Goal: Transaction & Acquisition: Purchase product/service

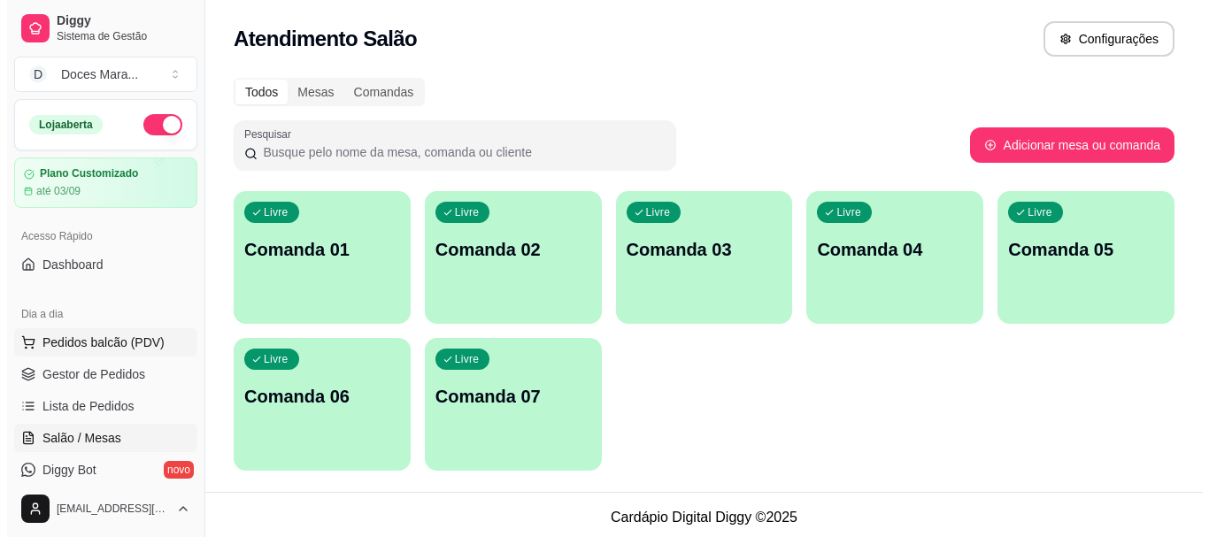
scroll to position [5, 0]
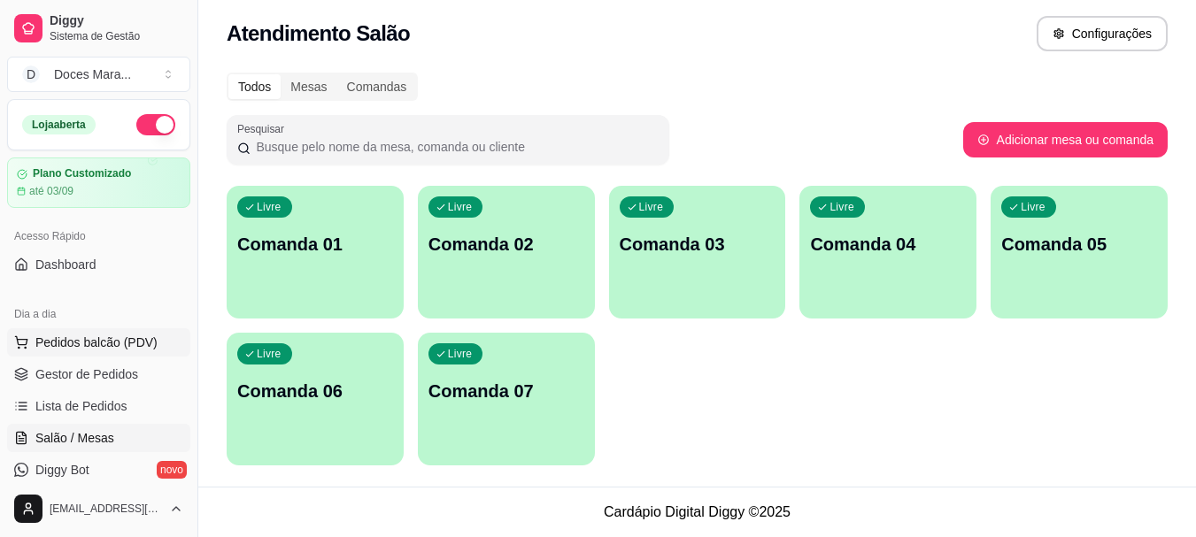
click at [112, 337] on span "Pedidos balcão (PDV)" at bounding box center [96, 343] width 122 height 18
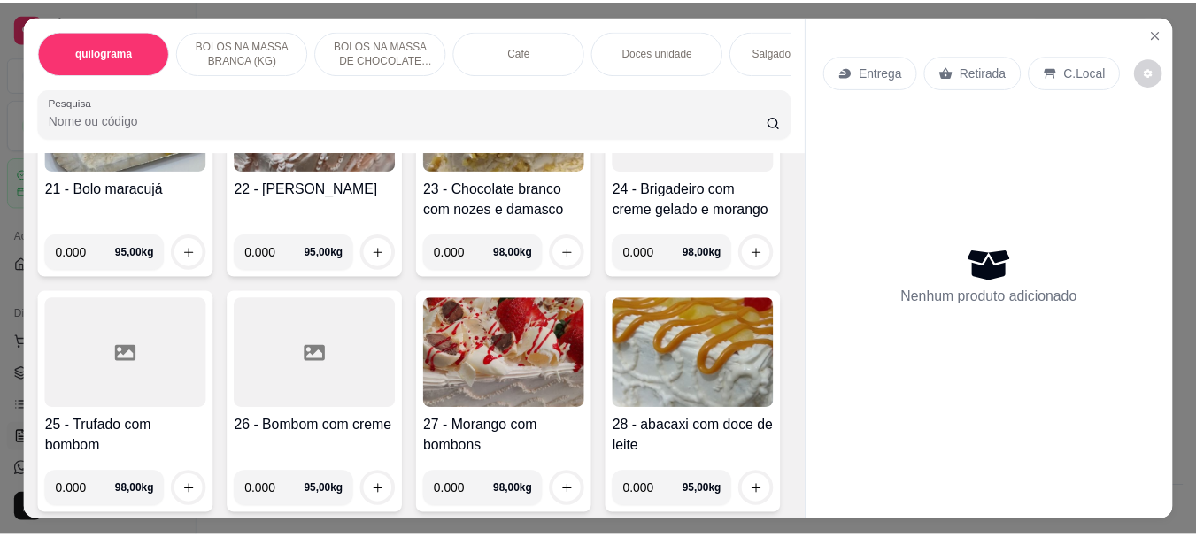
scroll to position [1681, 0]
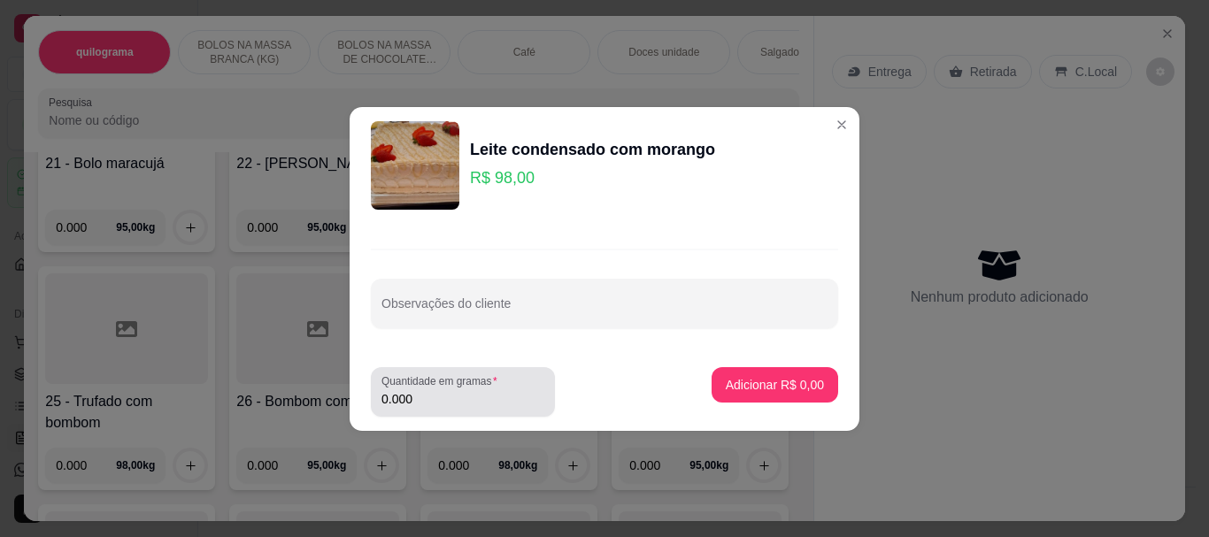
click at [439, 393] on input "0.000" at bounding box center [462, 399] width 163 height 18
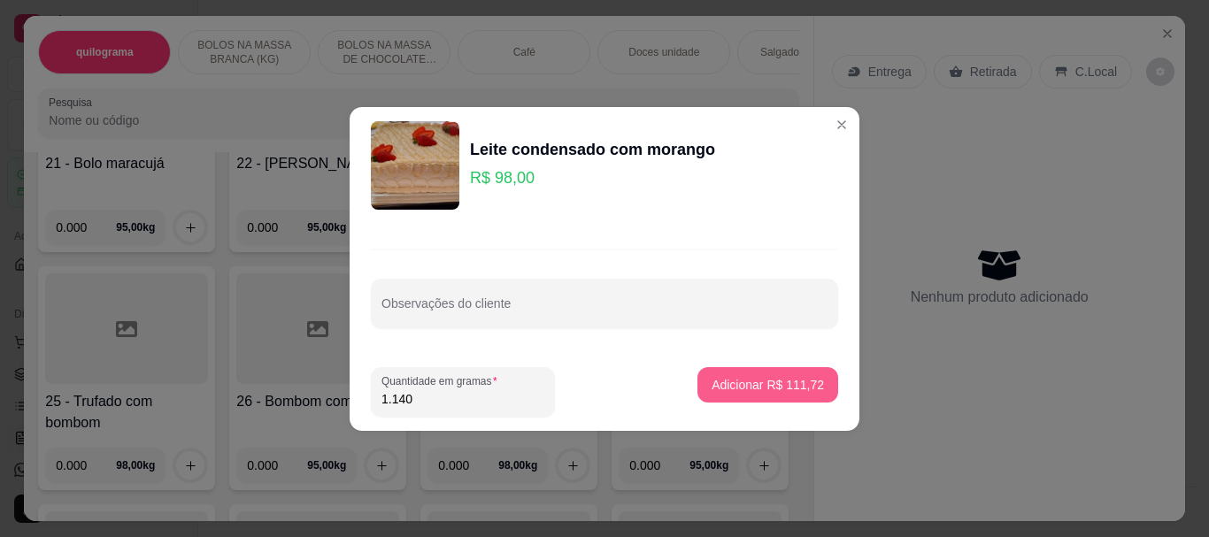
type input "1.140"
click at [720, 385] on p "Adicionar R$ 111,72" at bounding box center [767, 384] width 109 height 17
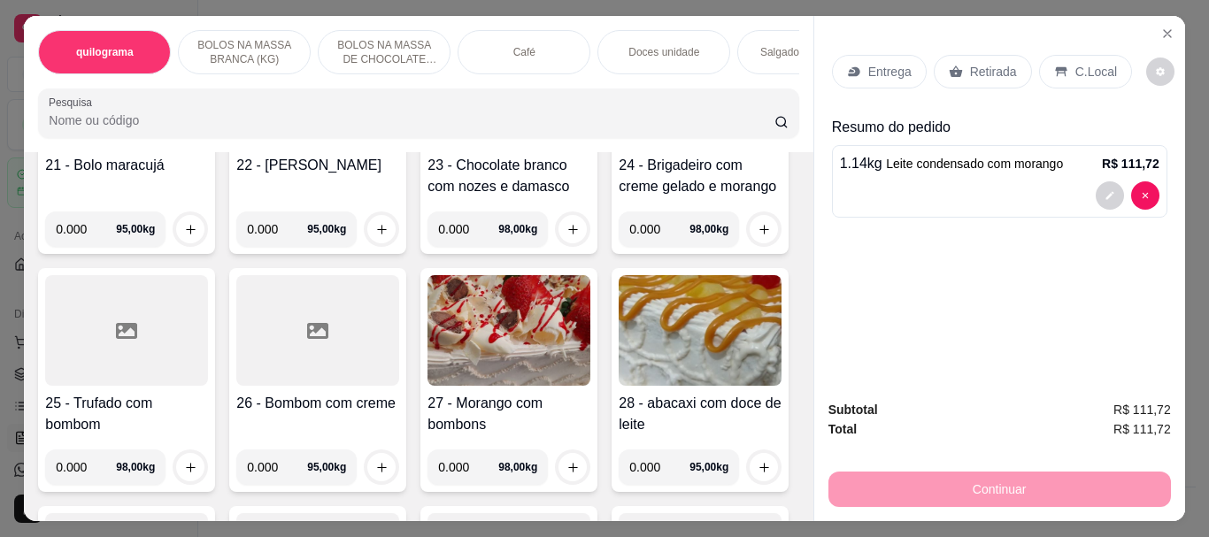
click at [982, 65] on p "Retirada" at bounding box center [993, 72] width 47 height 18
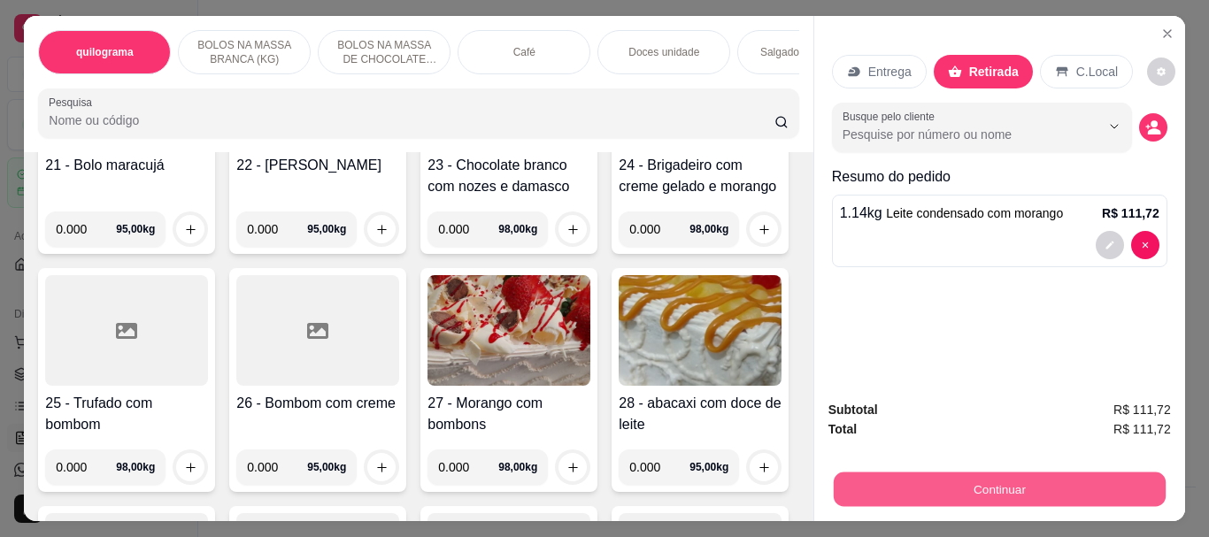
click at [979, 483] on button "Continuar" at bounding box center [999, 489] width 332 height 35
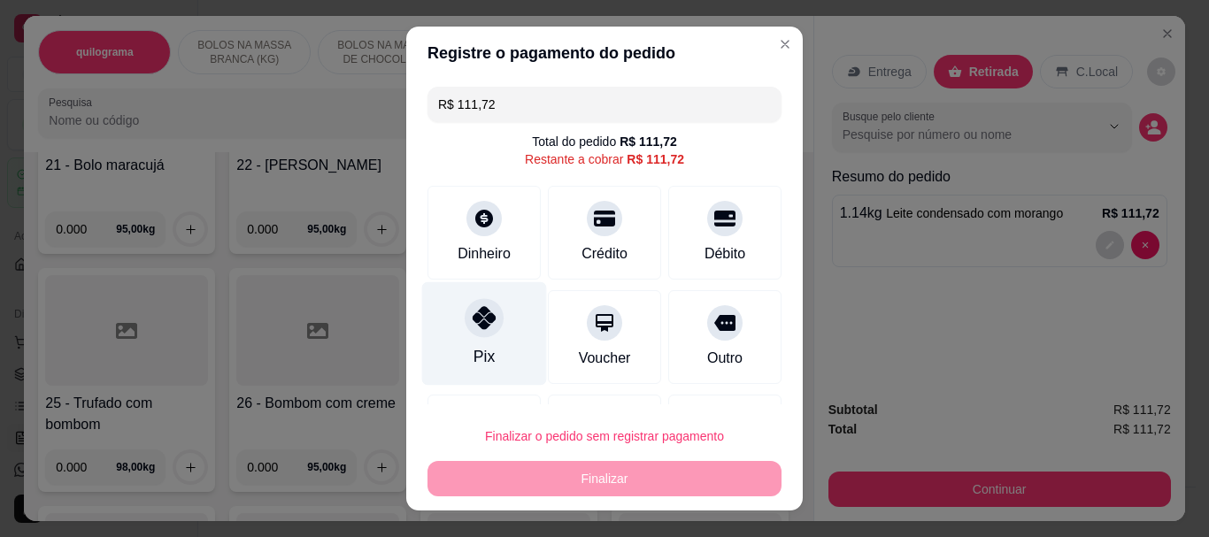
click at [490, 318] on div at bounding box center [484, 318] width 39 height 39
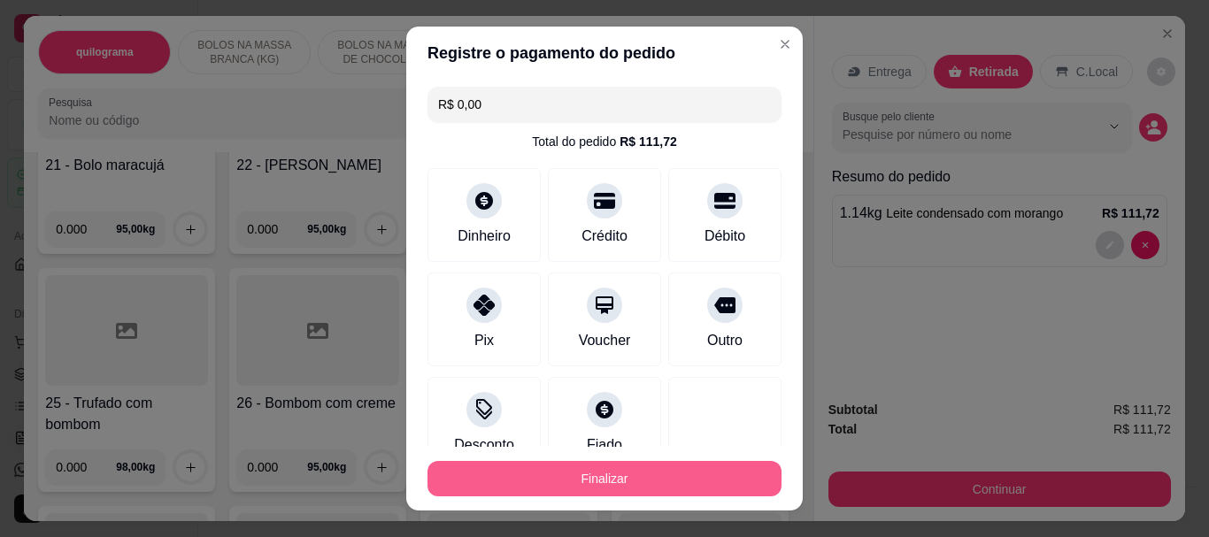
click at [606, 482] on button "Finalizar" at bounding box center [604, 478] width 354 height 35
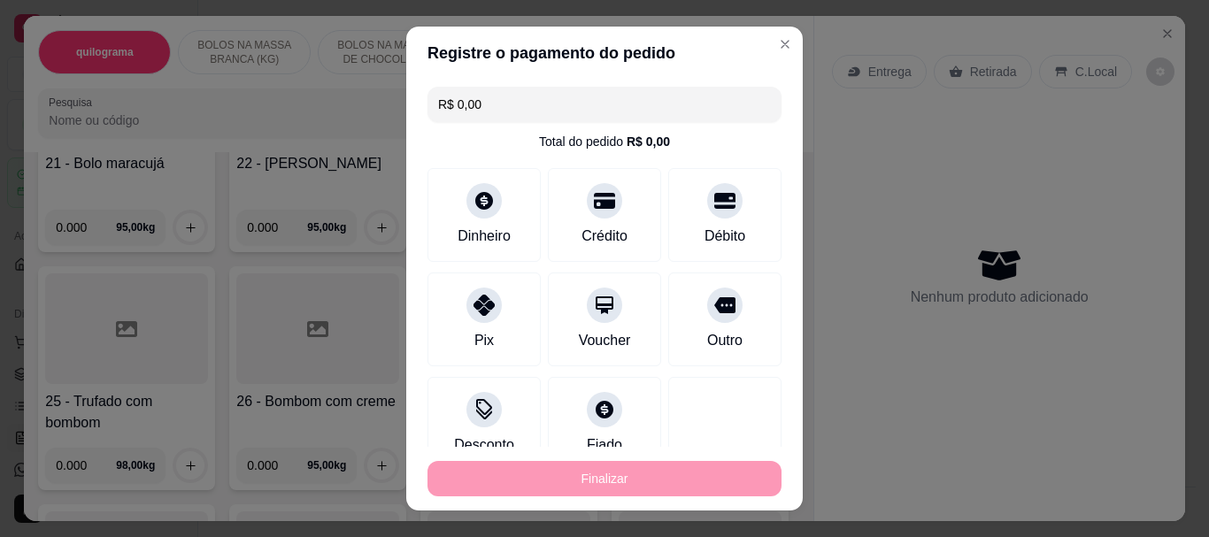
type input "-R$ 111,72"
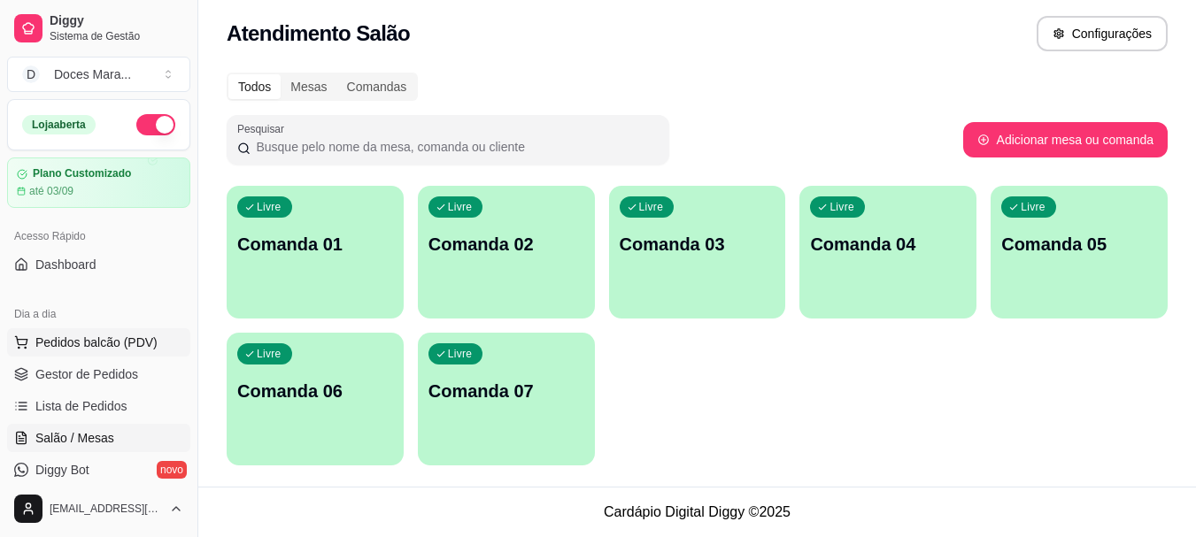
click at [105, 345] on span "Pedidos balcão (PDV)" at bounding box center [96, 343] width 122 height 18
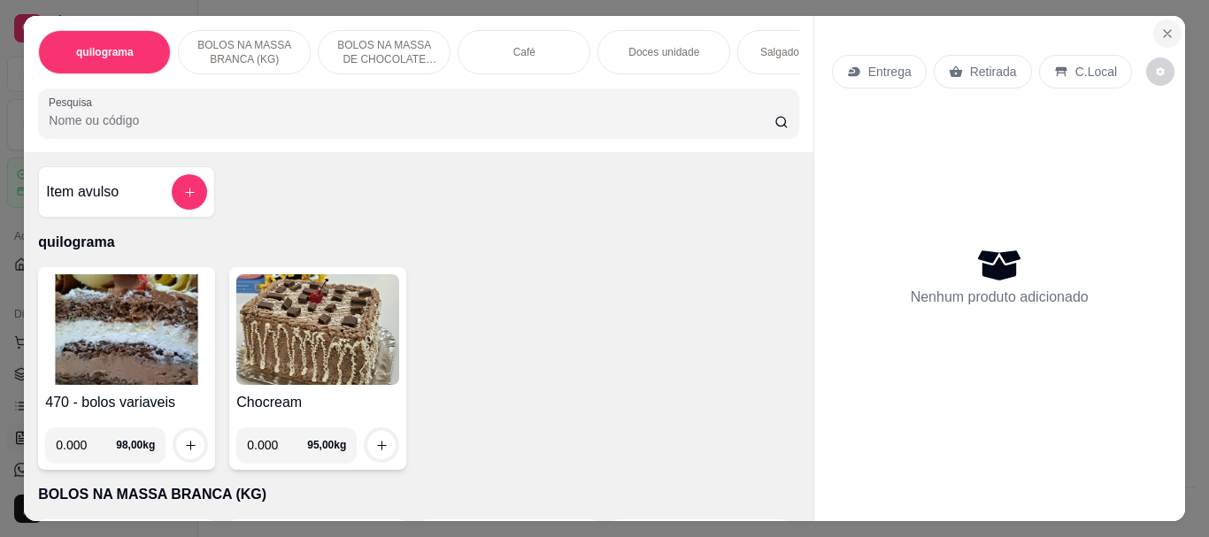
click at [1160, 27] on icon "Close" at bounding box center [1167, 34] width 14 height 14
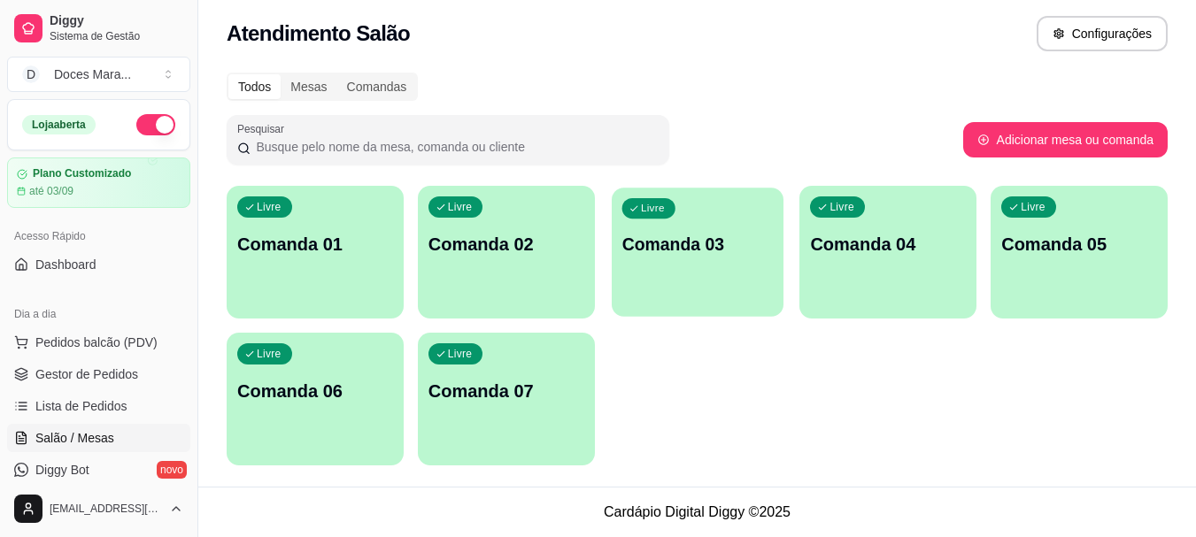
click at [665, 250] on p "Comanda 03" at bounding box center [696, 245] width 151 height 24
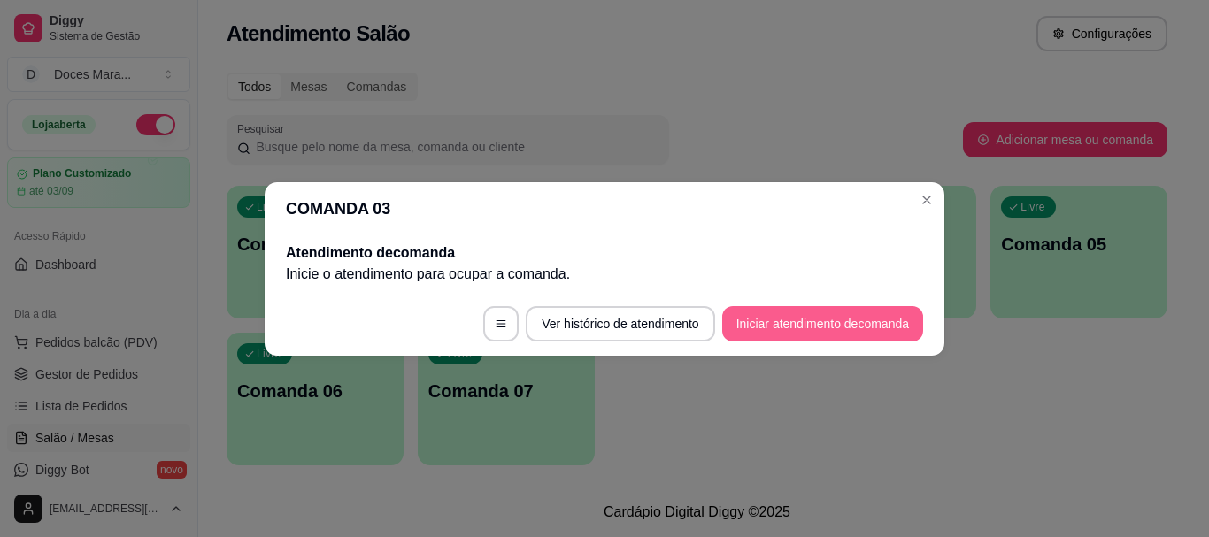
click at [872, 330] on button "Iniciar atendimento de comanda" at bounding box center [822, 323] width 201 height 35
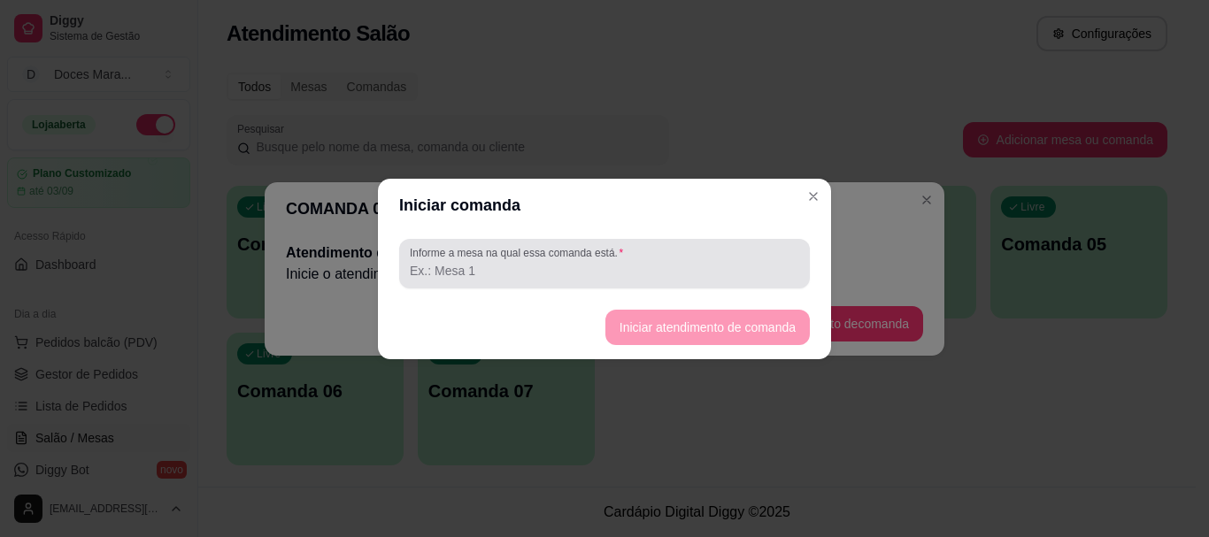
click at [602, 254] on label "Informe a mesa na qual essa comanda está." at bounding box center [519, 252] width 219 height 15
click at [602, 262] on input "Informe a mesa na qual essa comanda está." at bounding box center [604, 271] width 389 height 18
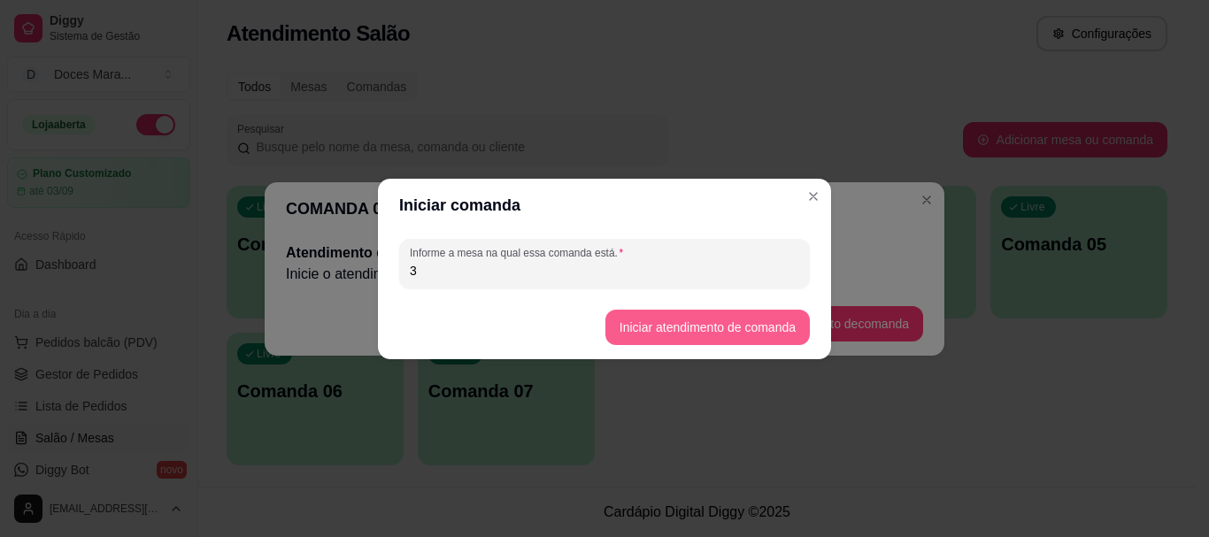
type input "3"
click at [671, 320] on button "Iniciar atendimento de comanda" at bounding box center [707, 327] width 198 height 35
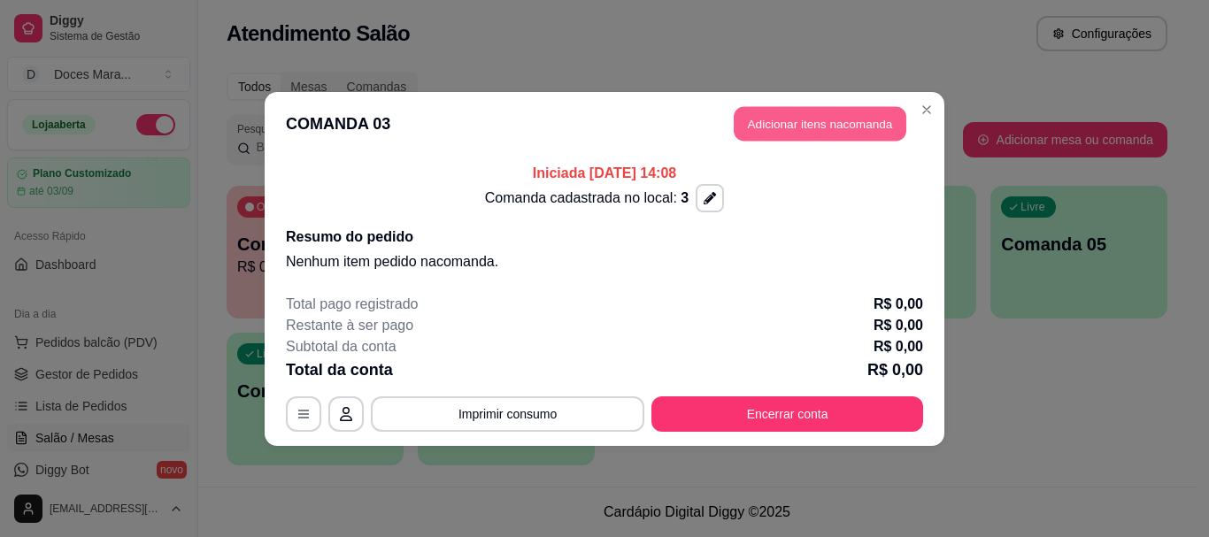
click at [790, 126] on button "Adicionar itens na comanda" at bounding box center [820, 123] width 173 height 35
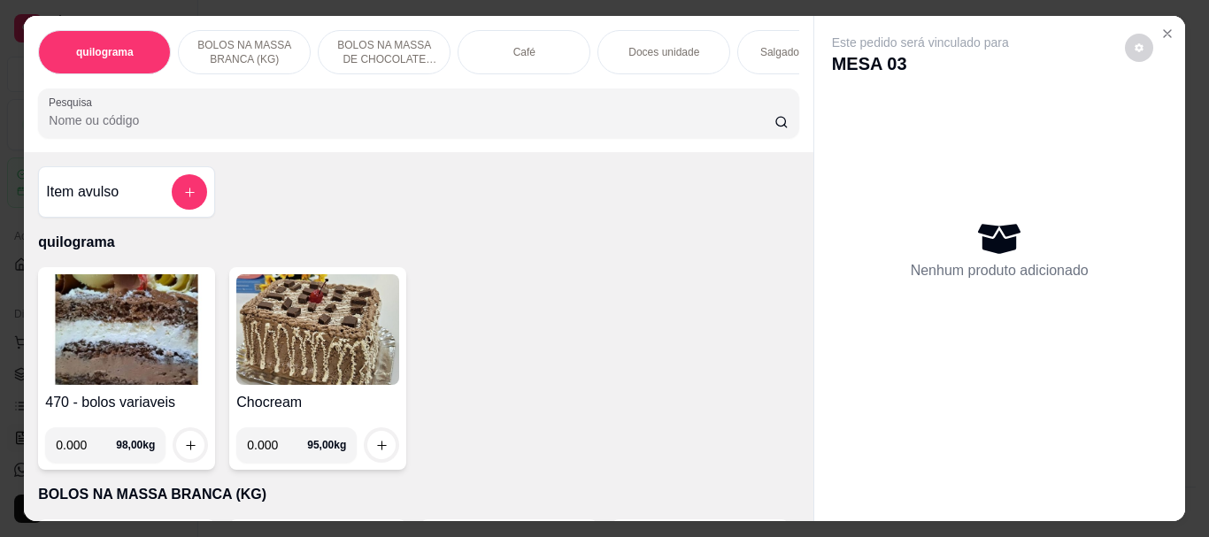
click at [126, 327] on img at bounding box center [126, 329] width 163 height 111
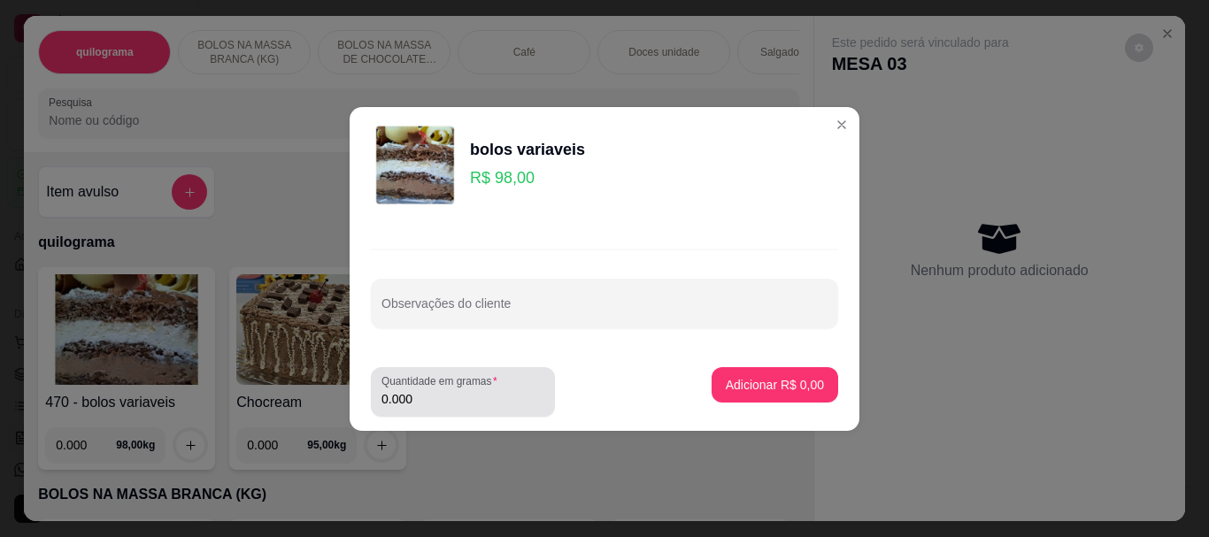
click at [414, 397] on input "0.000" at bounding box center [462, 399] width 163 height 18
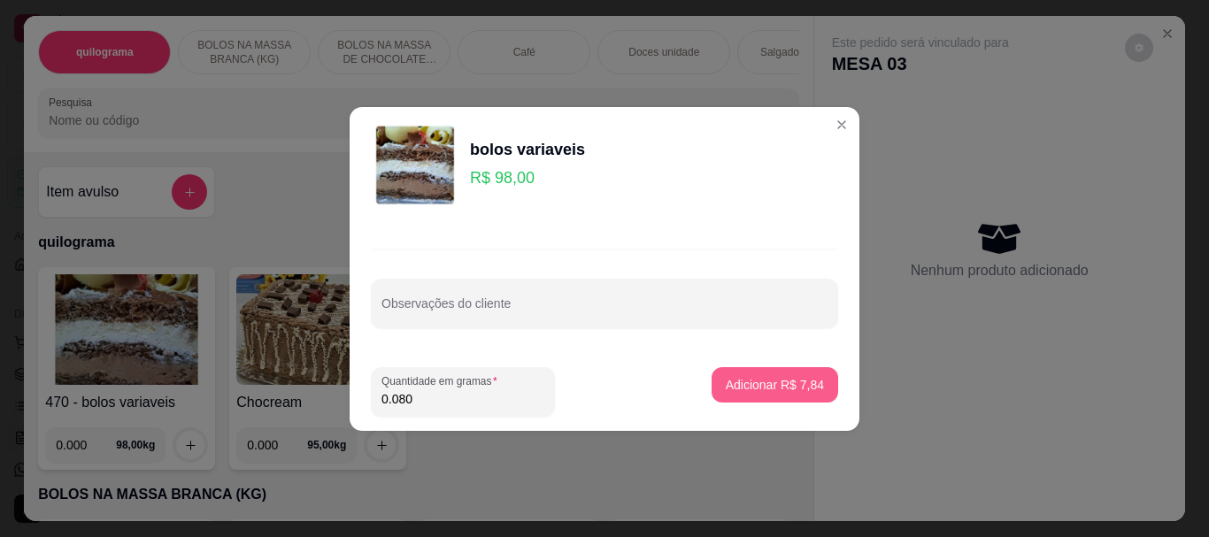
type input "0.080"
click at [758, 385] on p "Adicionar R$ 7,84" at bounding box center [775, 384] width 96 height 17
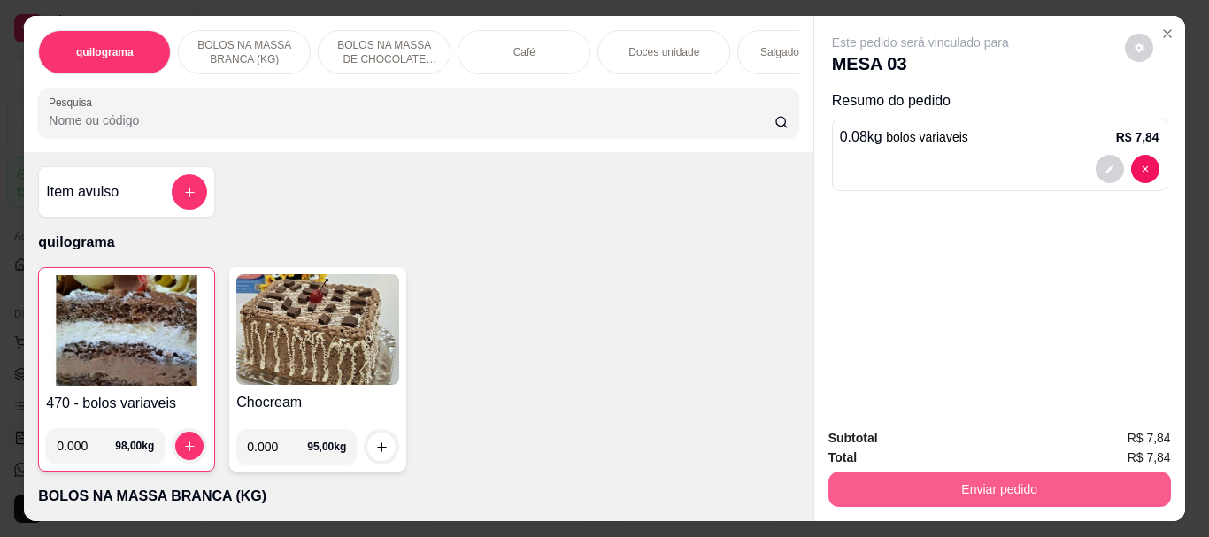
click at [997, 473] on button "Enviar pedido" at bounding box center [999, 489] width 342 height 35
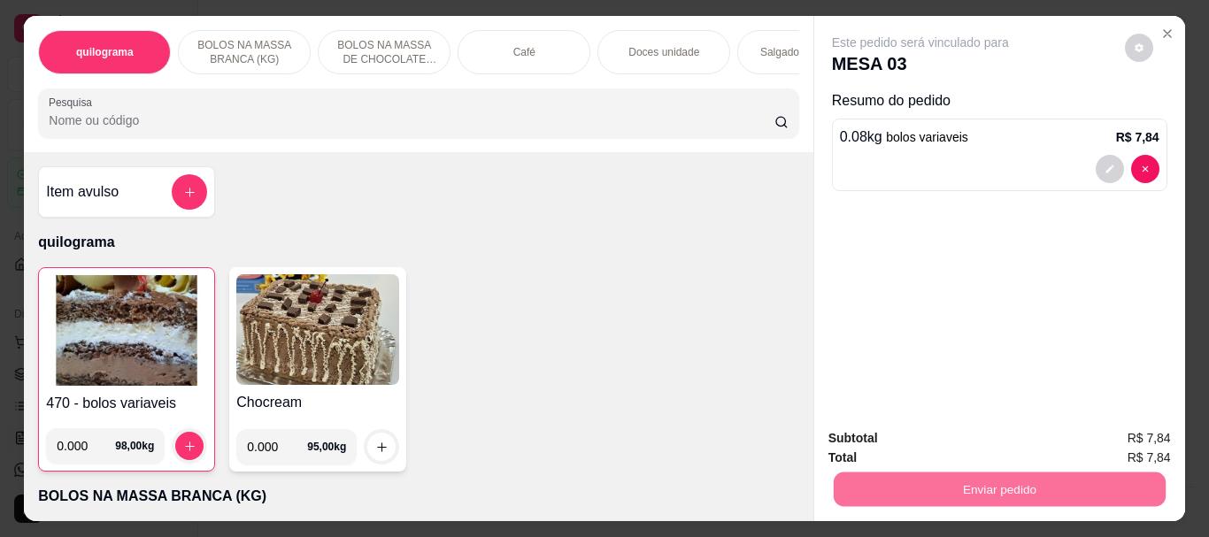
click at [974, 443] on button "Não registrar e enviar pedido" at bounding box center [941, 439] width 184 height 34
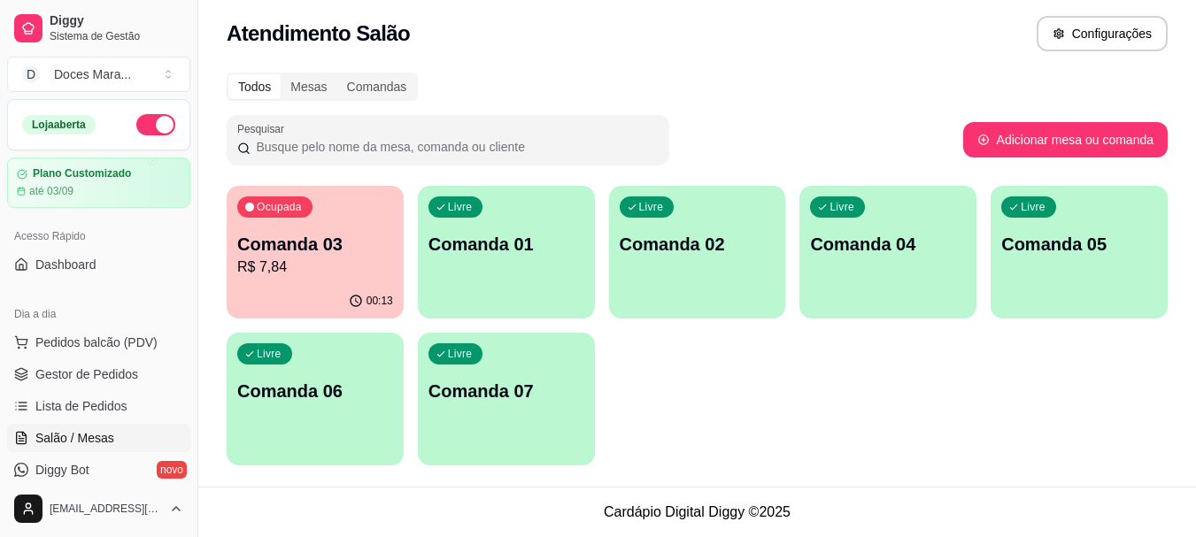
click at [345, 273] on p "R$ 7,84" at bounding box center [315, 267] width 156 height 21
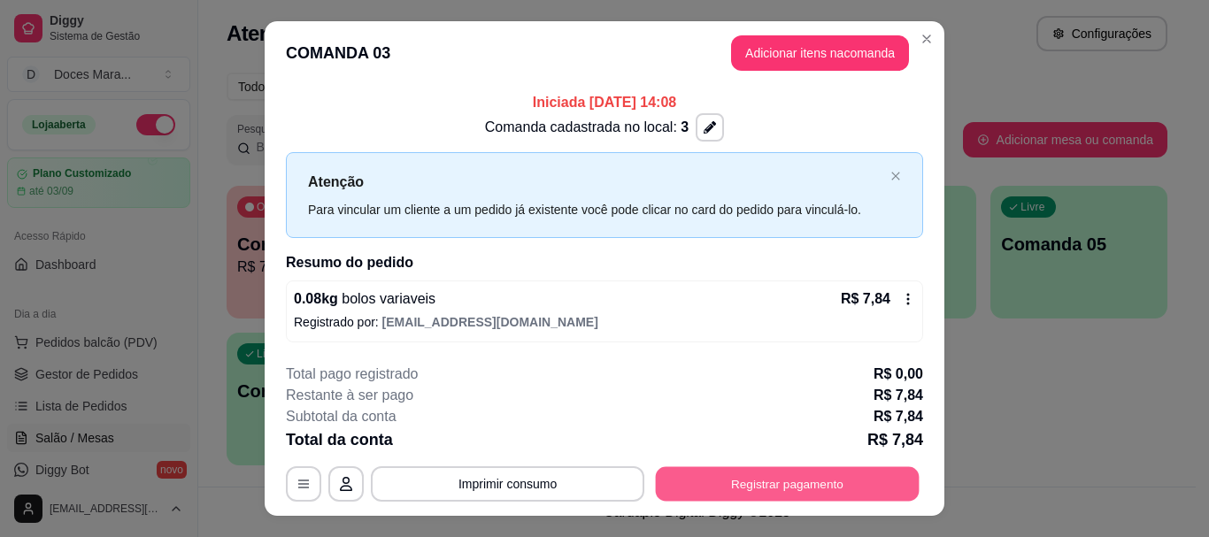
click at [737, 477] on button "Registrar pagamento" at bounding box center [788, 484] width 264 height 35
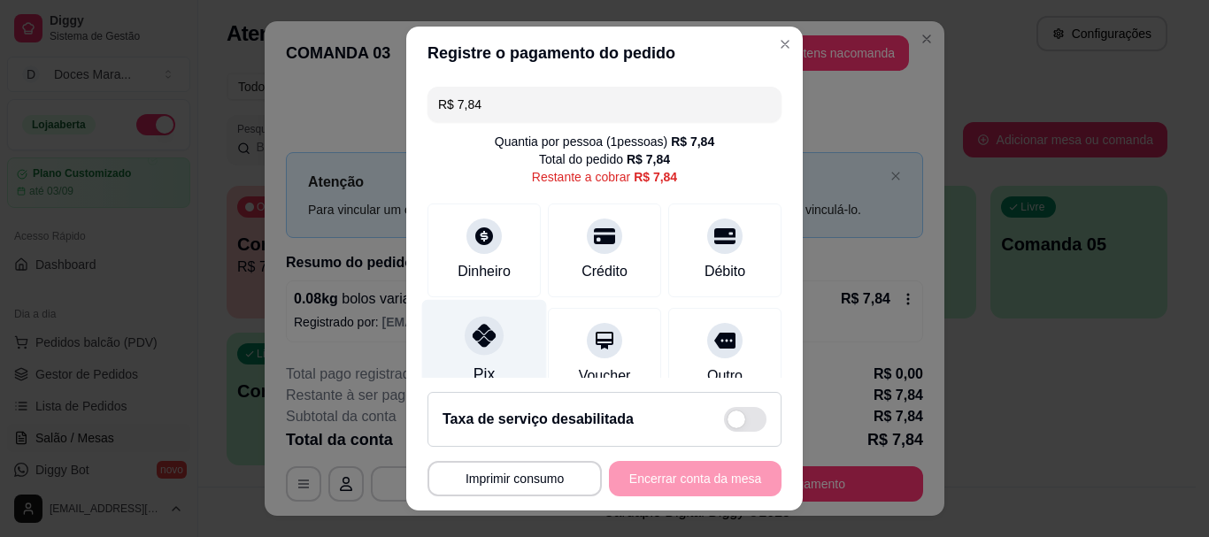
click at [473, 345] on icon at bounding box center [484, 336] width 23 height 23
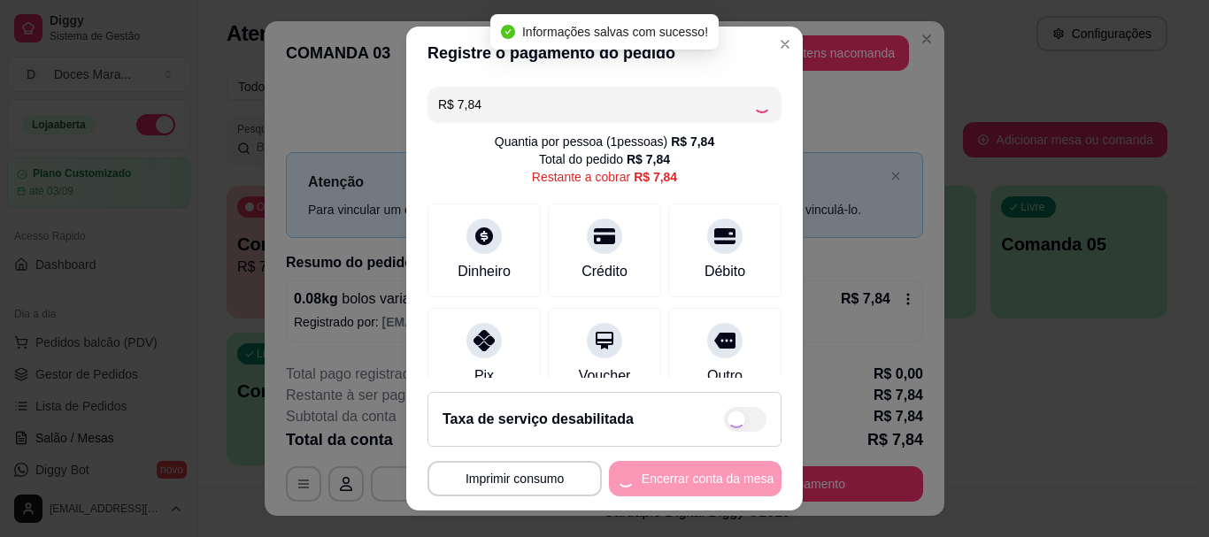
type input "R$ 0,00"
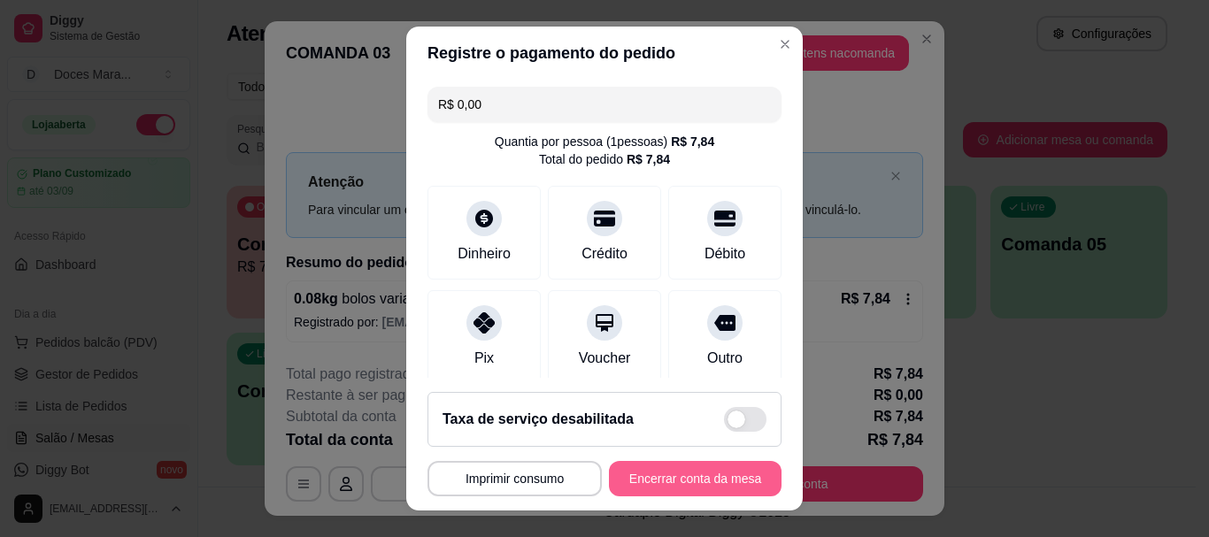
click at [692, 476] on button "Encerrar conta da mesa" at bounding box center [695, 478] width 173 height 35
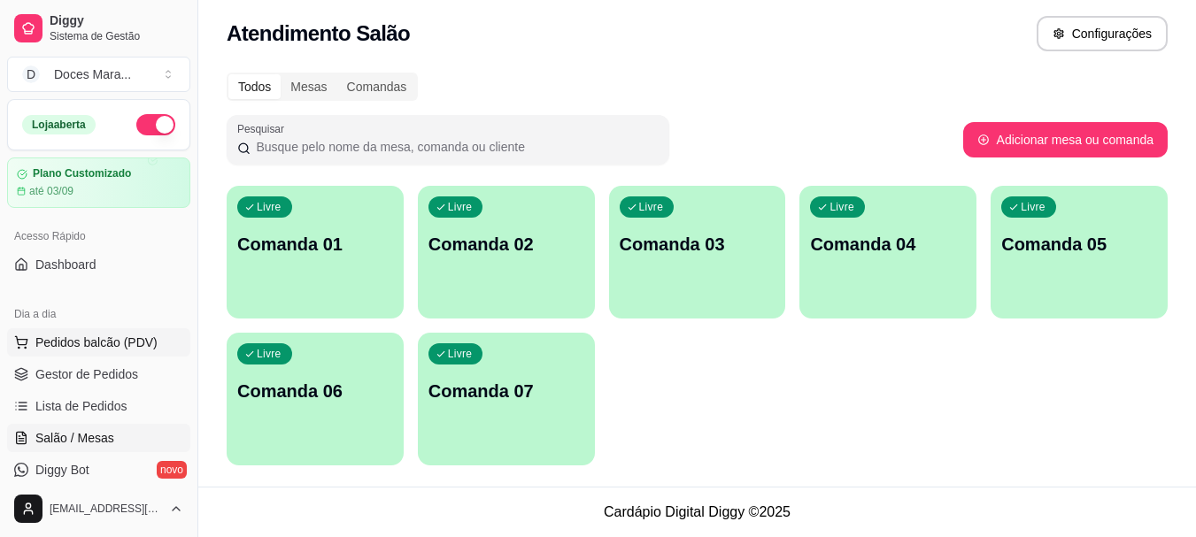
click at [112, 339] on span "Pedidos balcão (PDV)" at bounding box center [96, 343] width 122 height 18
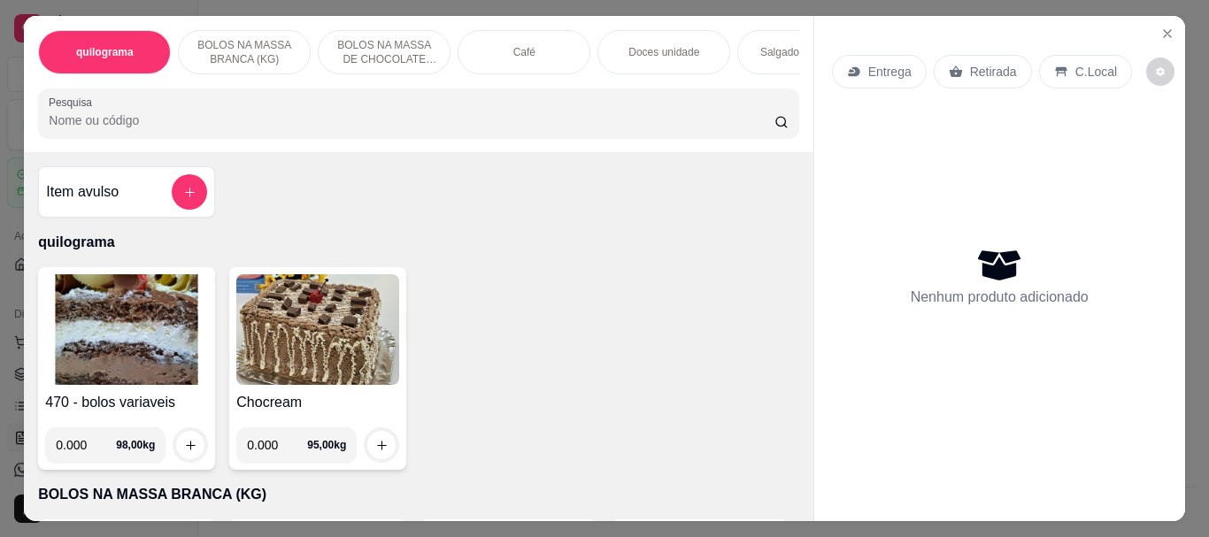
click at [530, 49] on div "Café" at bounding box center [524, 52] width 133 height 44
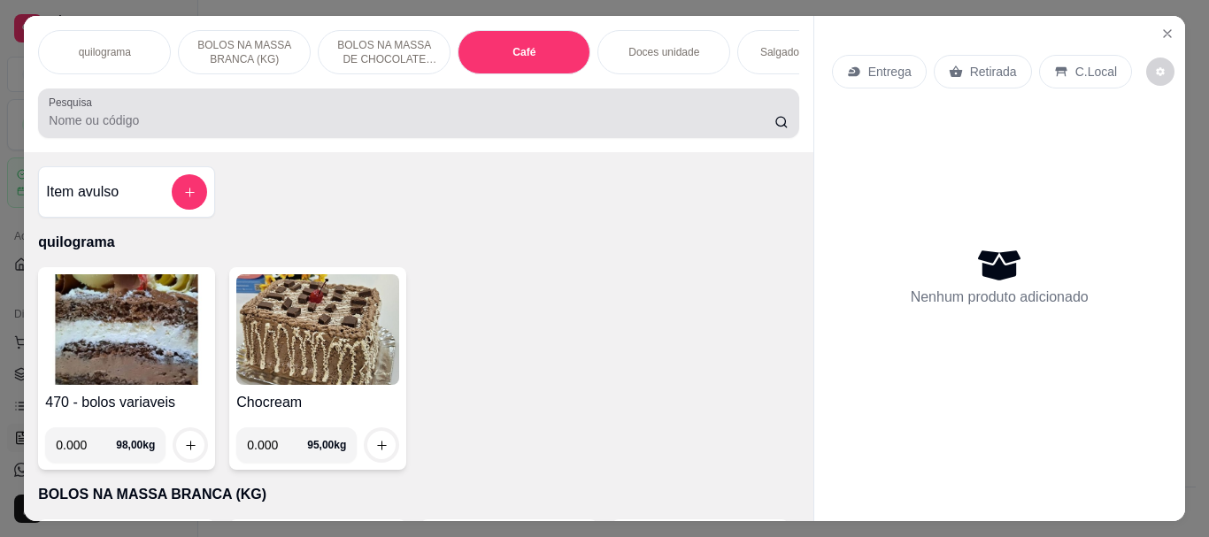
scroll to position [47, 0]
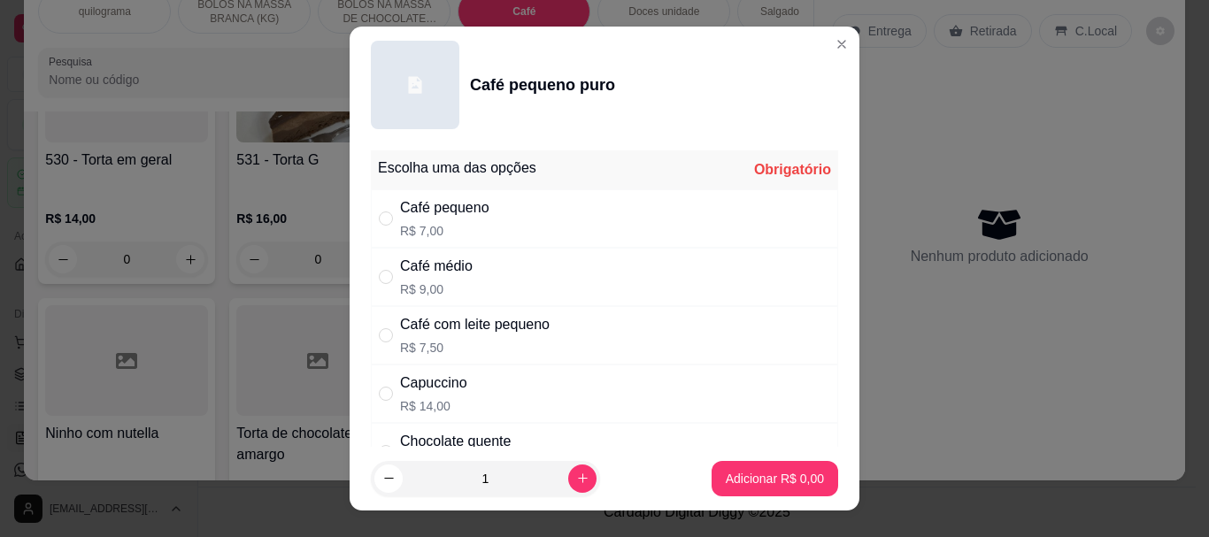
click at [427, 272] on div "Café médio" at bounding box center [436, 266] width 73 height 21
radio input "true"
click at [751, 472] on p "Adicionar R$ 9,00" at bounding box center [775, 479] width 98 height 18
type input "1"
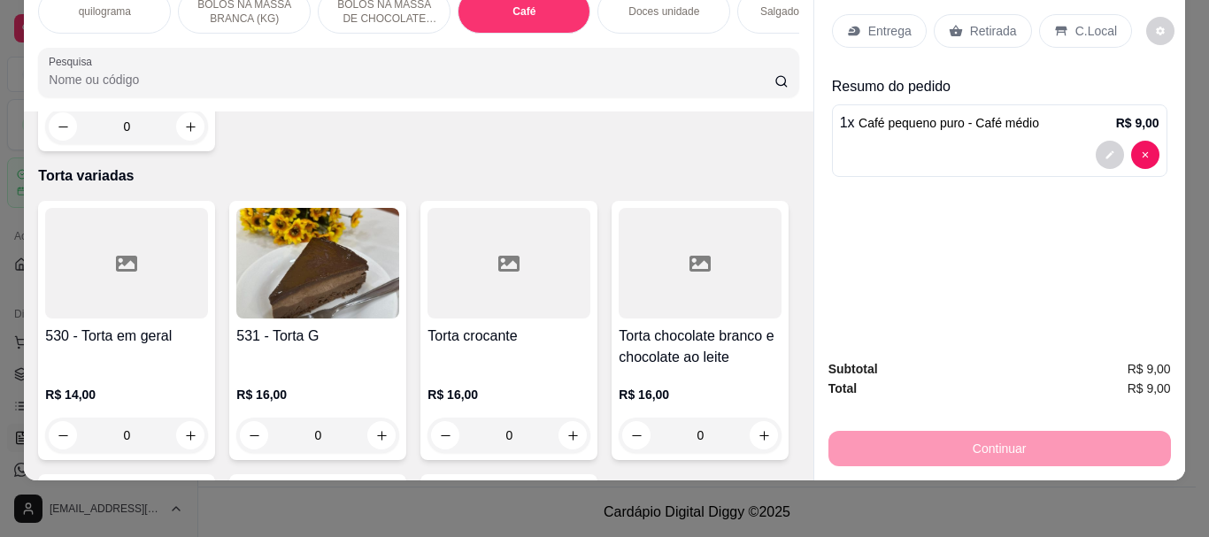
scroll to position [6092, 0]
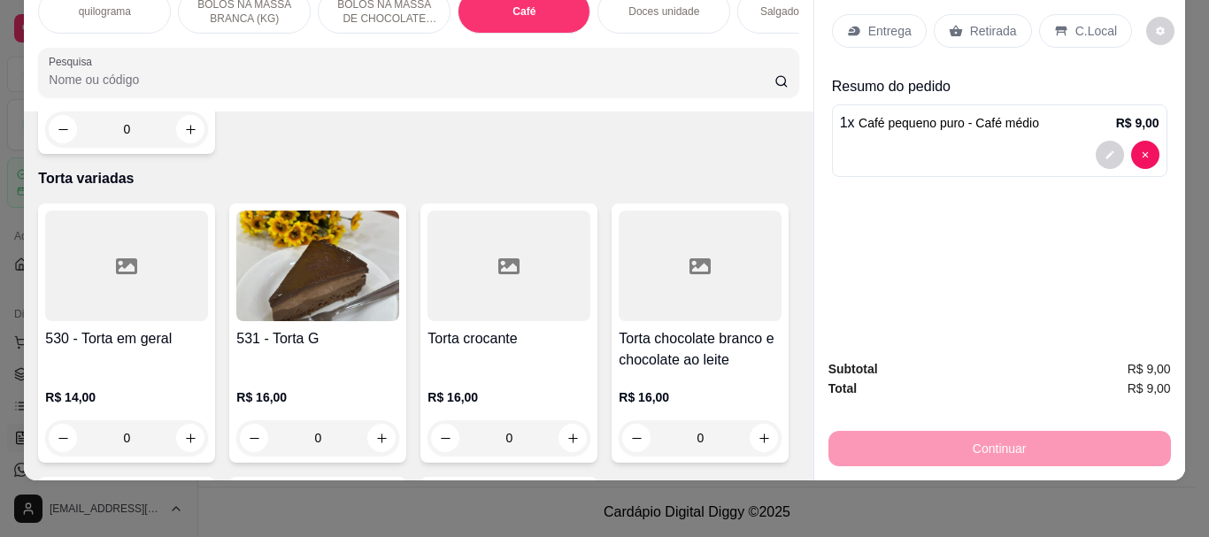
click at [677, 12] on div "Doces unidade" at bounding box center [663, 11] width 133 height 44
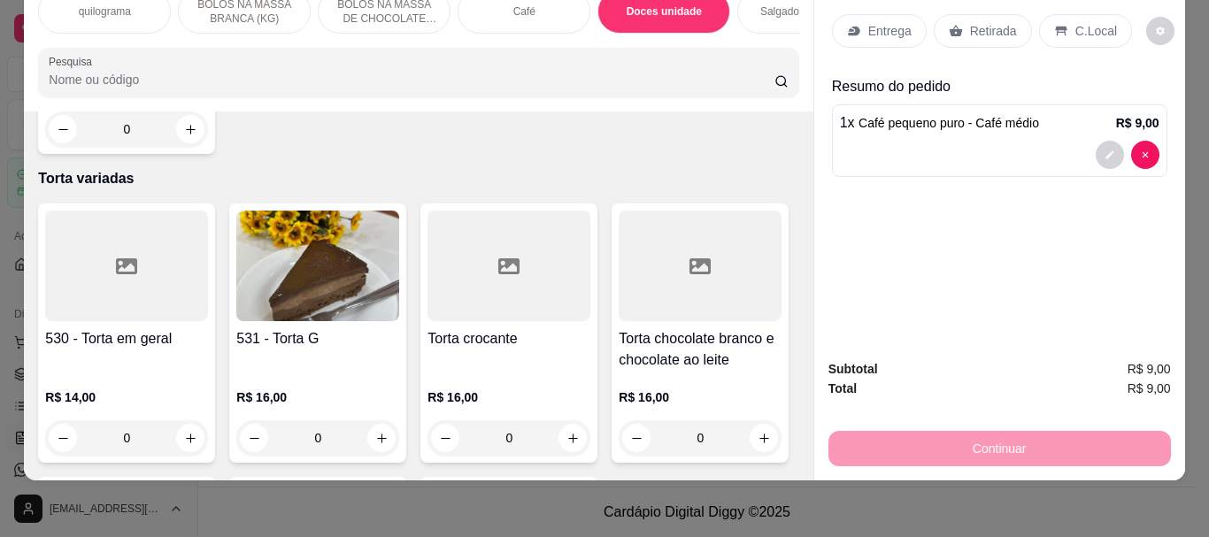
scroll to position [6558, 0]
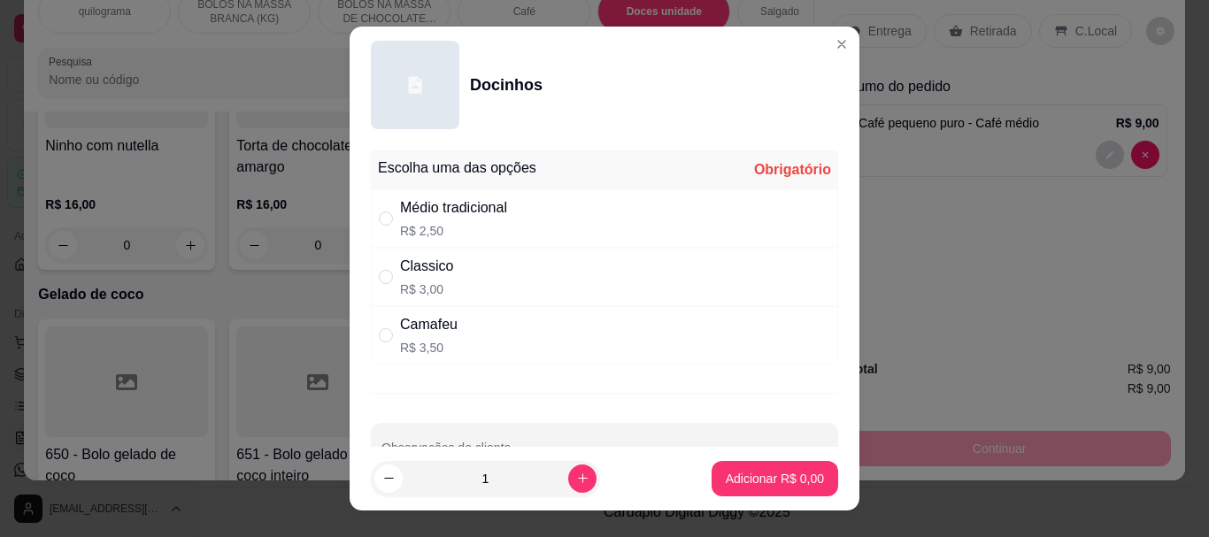
click at [439, 221] on div "Médio tradicional R$ 2,50" at bounding box center [453, 218] width 107 height 42
radio input "true"
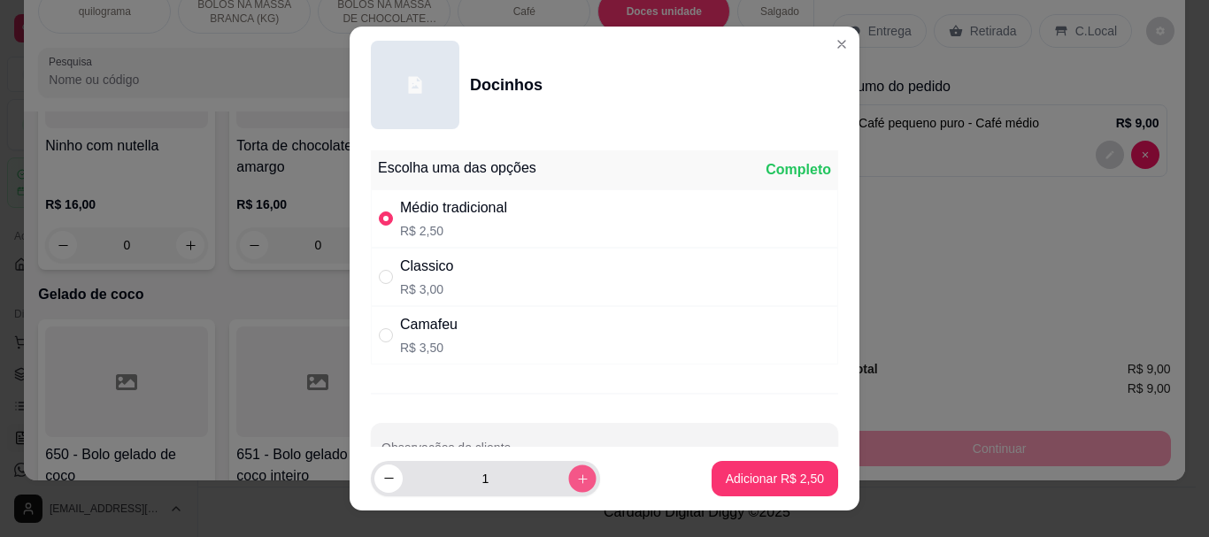
click at [568, 469] on button "increase-product-quantity" at bounding box center [581, 478] width 27 height 27
type input "2"
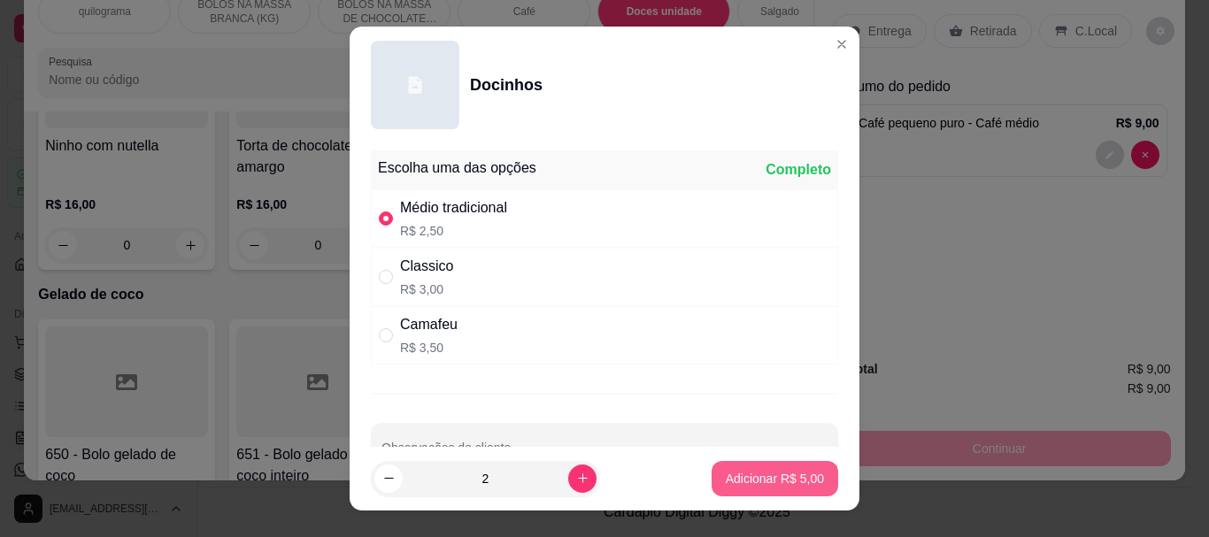
click at [767, 473] on p "Adicionar R$ 5,00" at bounding box center [775, 479] width 98 height 18
type input "2"
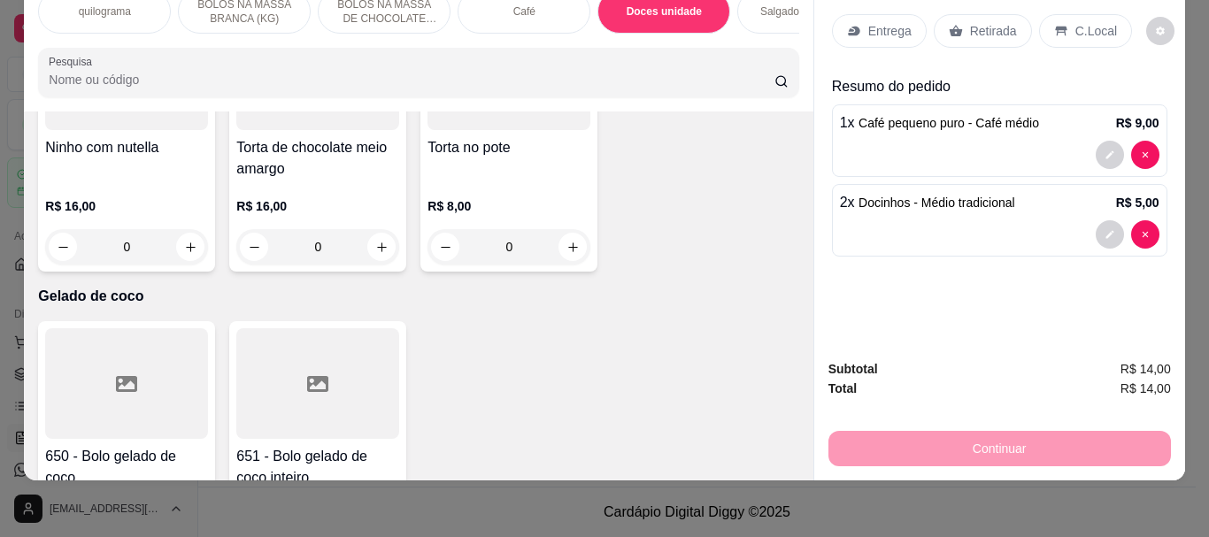
click at [989, 22] on p "Retirada" at bounding box center [993, 31] width 47 height 18
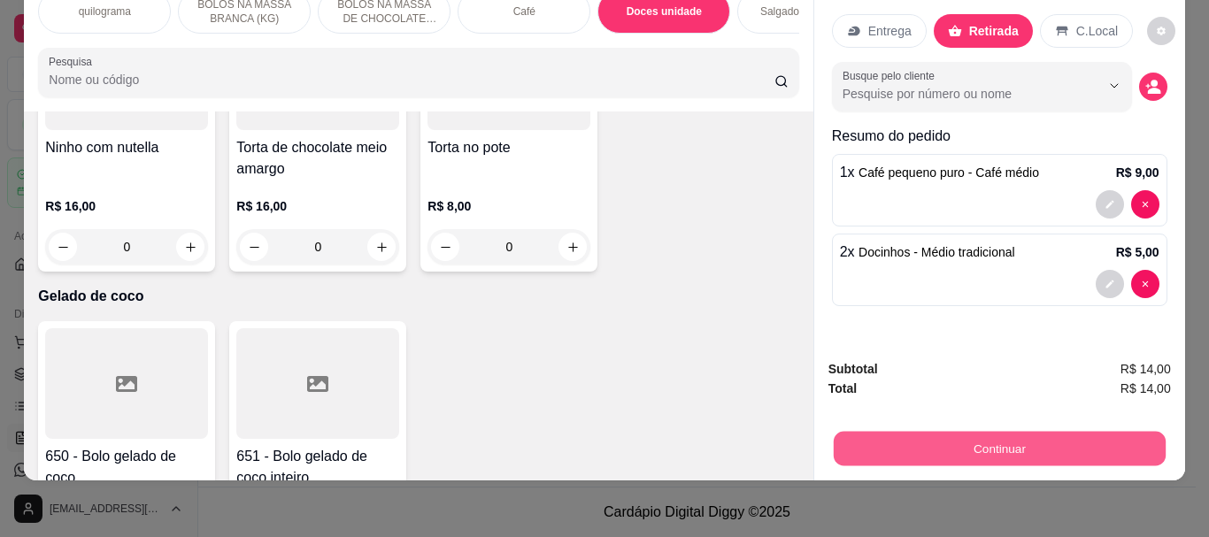
click at [1011, 433] on button "Continuar" at bounding box center [999, 448] width 332 height 35
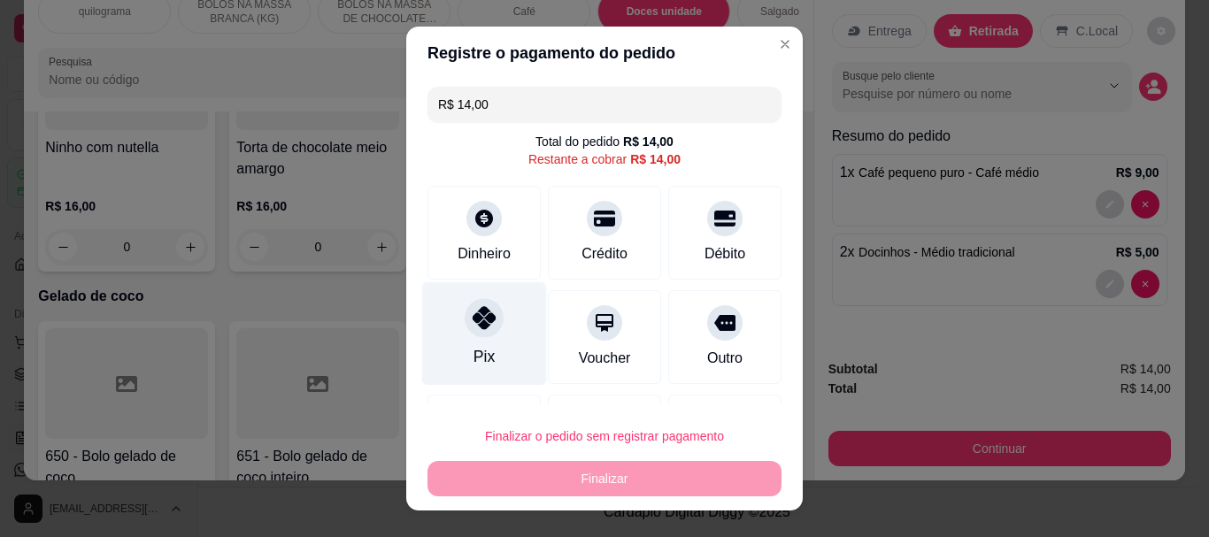
click at [469, 335] on div at bounding box center [484, 318] width 39 height 39
type input "R$ 0,00"
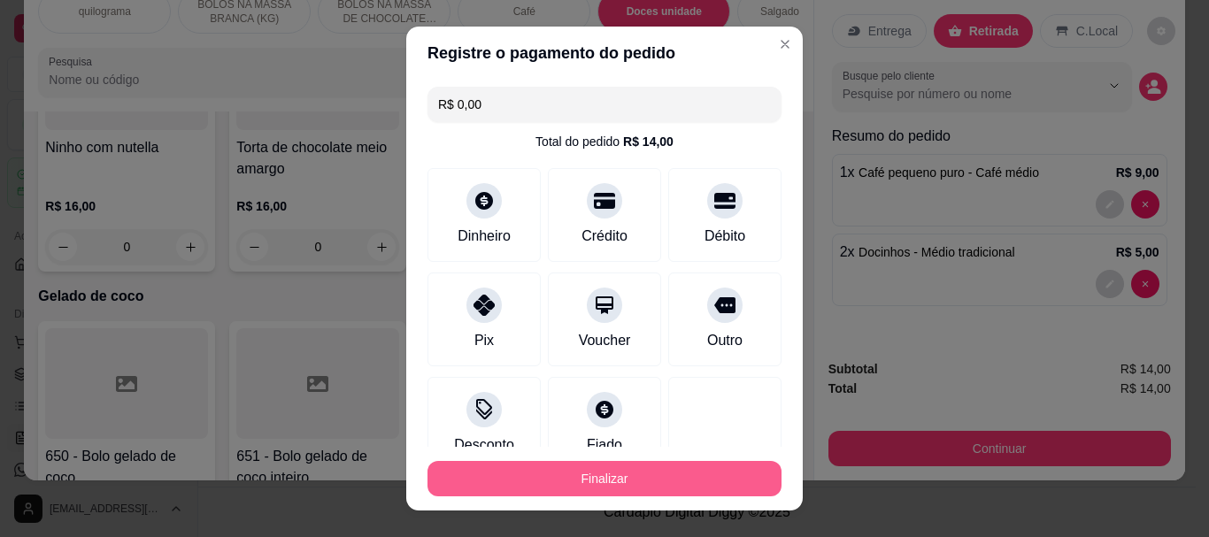
click at [611, 474] on button "Finalizar" at bounding box center [604, 478] width 354 height 35
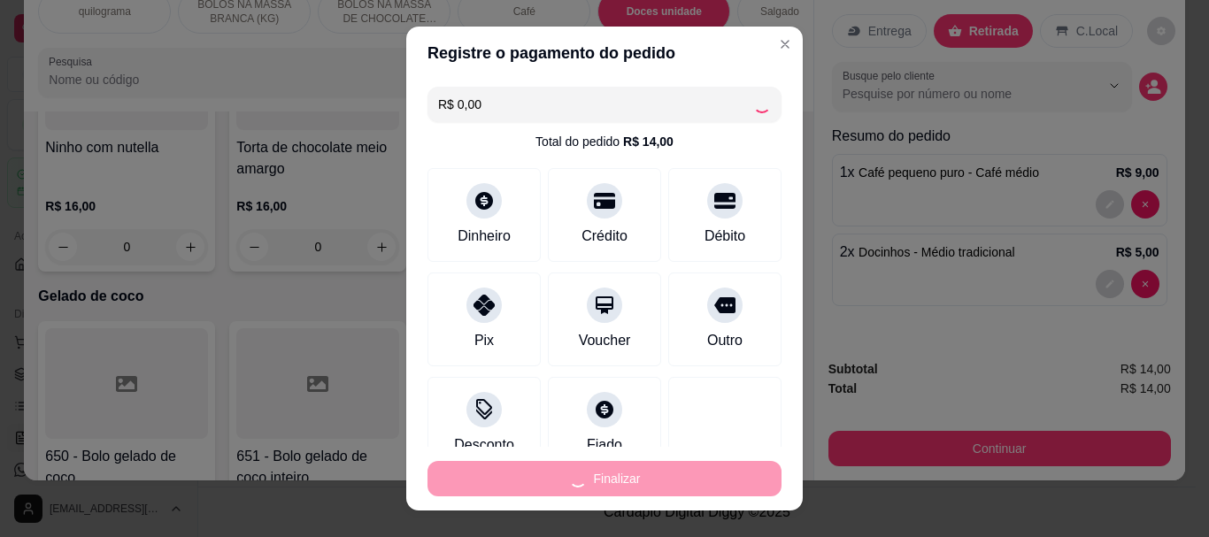
type input "0"
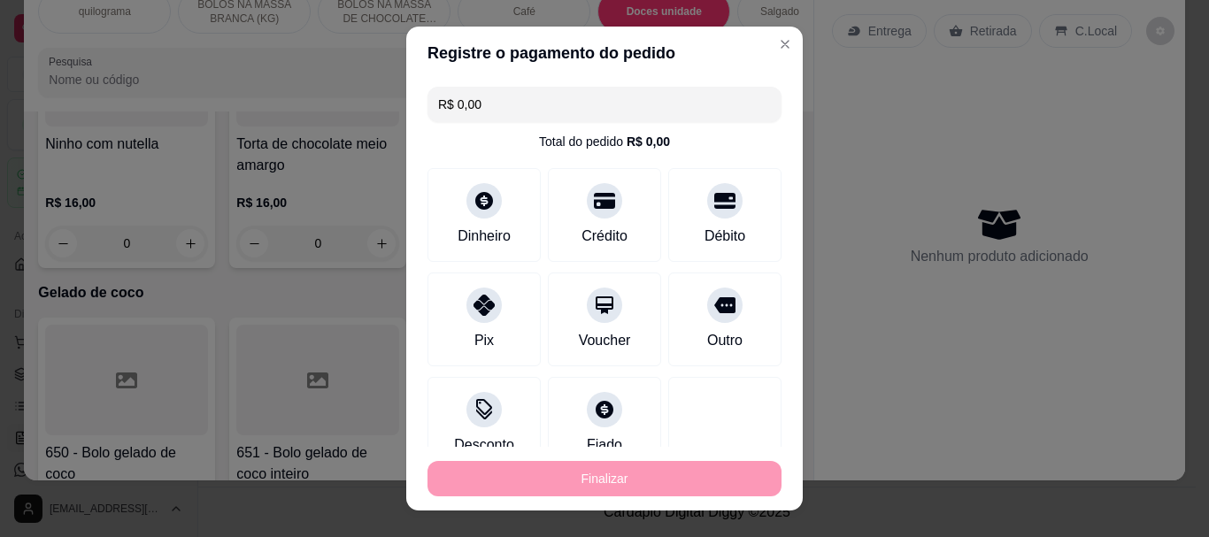
type input "-R$ 14,00"
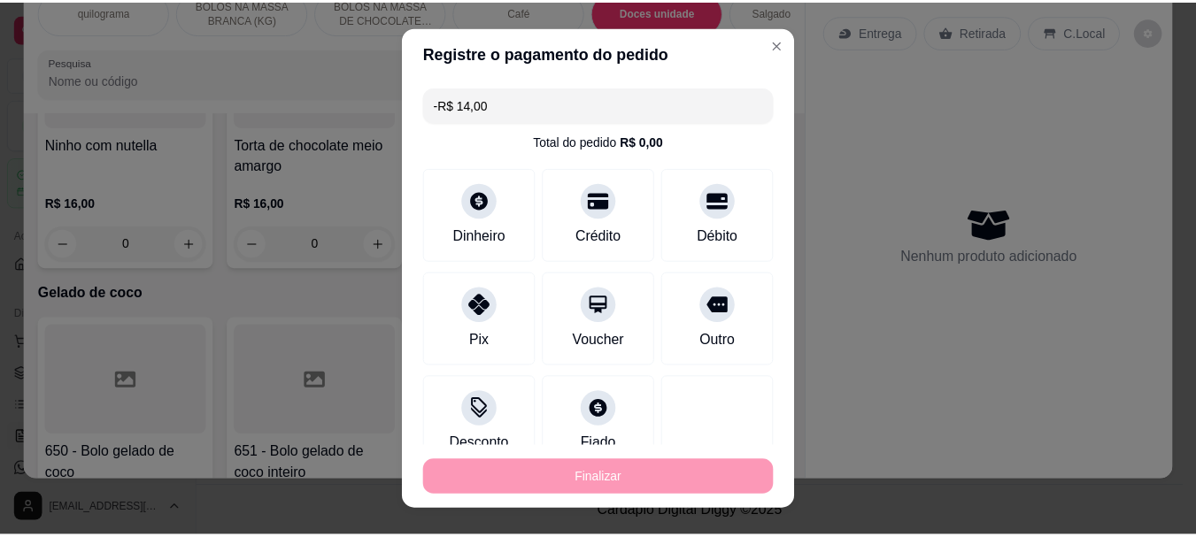
scroll to position [6556, 0]
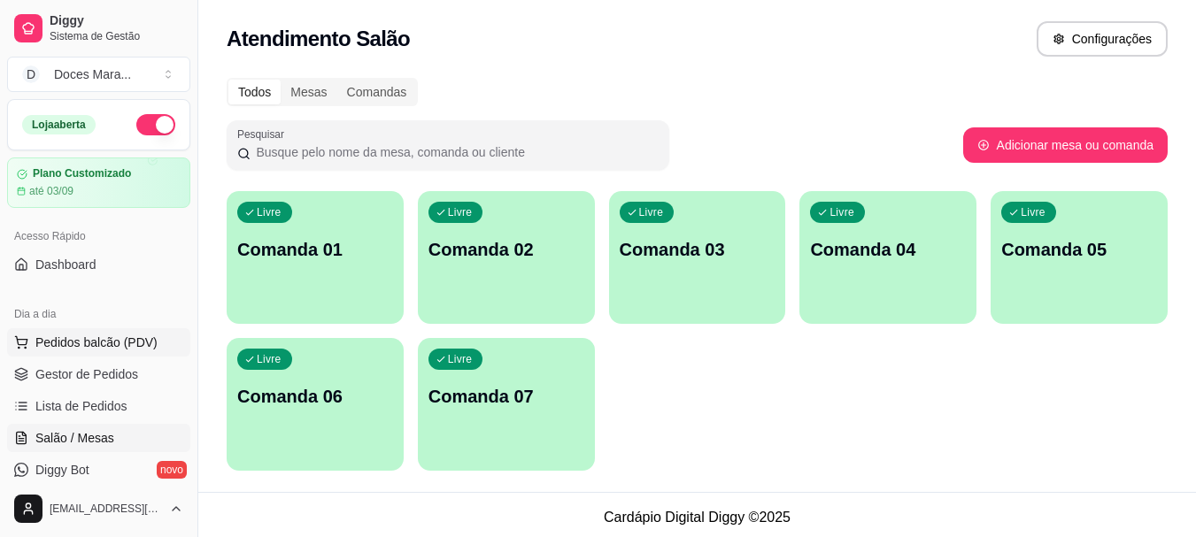
click at [85, 338] on span "Pedidos balcão (PDV)" at bounding box center [96, 343] width 122 height 18
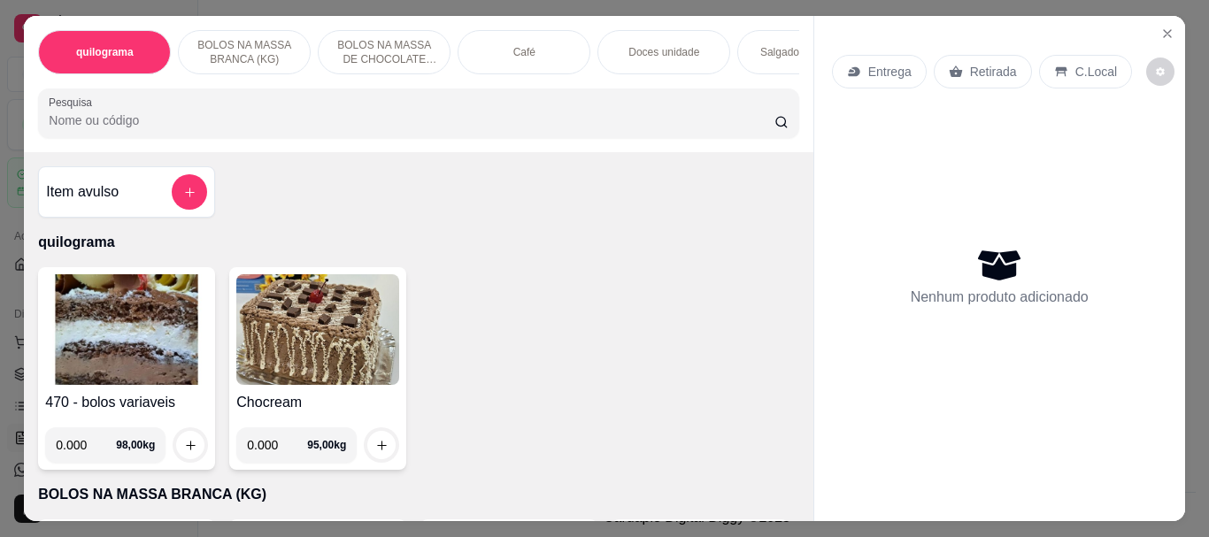
click at [520, 51] on p "Café" at bounding box center [524, 52] width 22 height 14
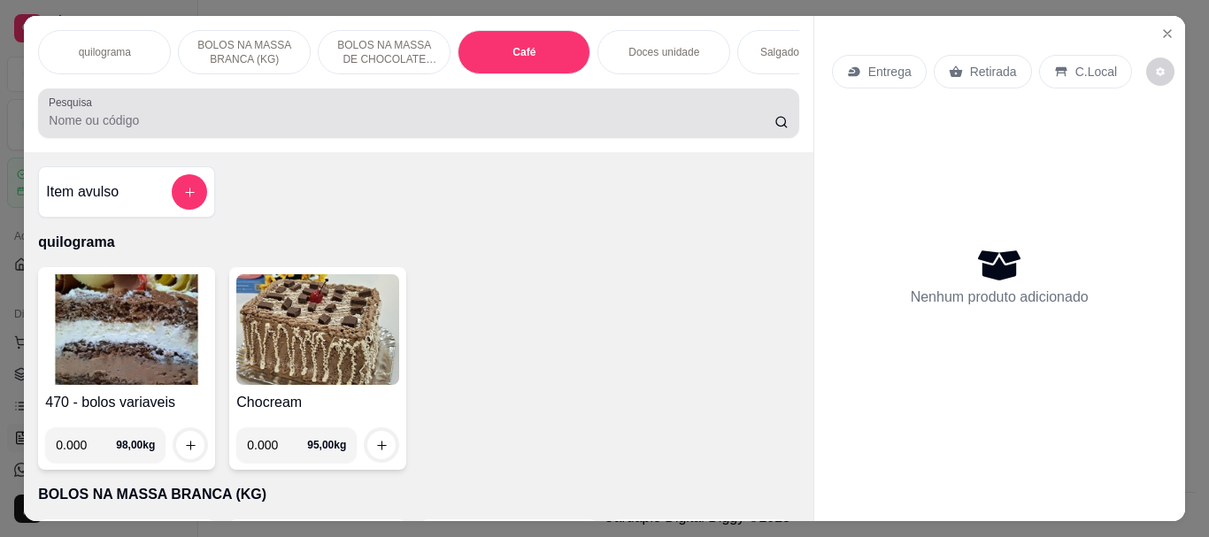
scroll to position [47, 0]
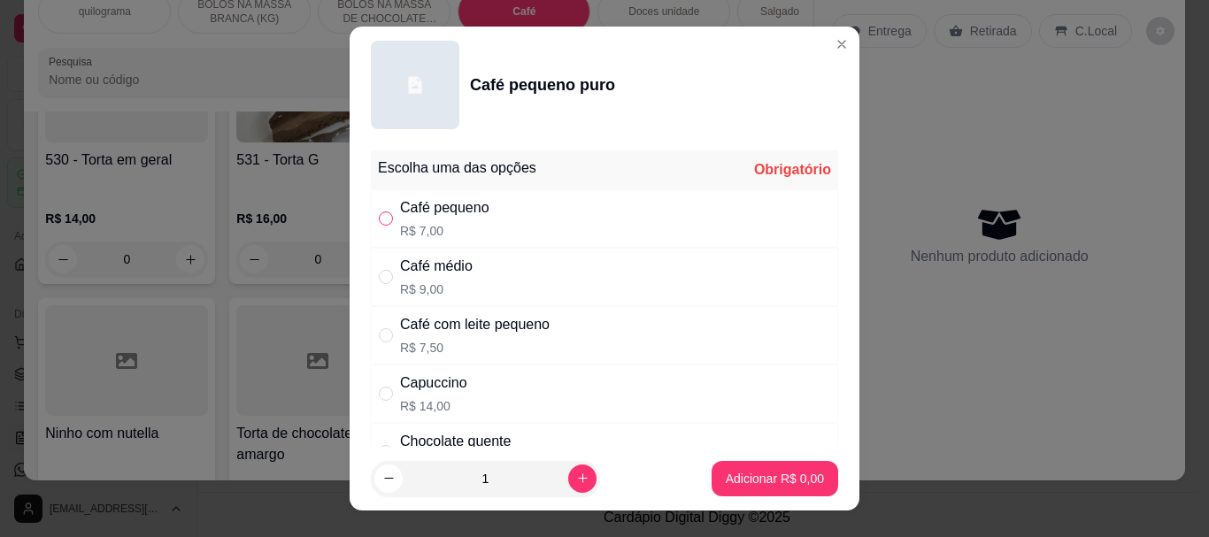
click at [384, 217] on input "" at bounding box center [386, 218] width 14 height 14
radio input "true"
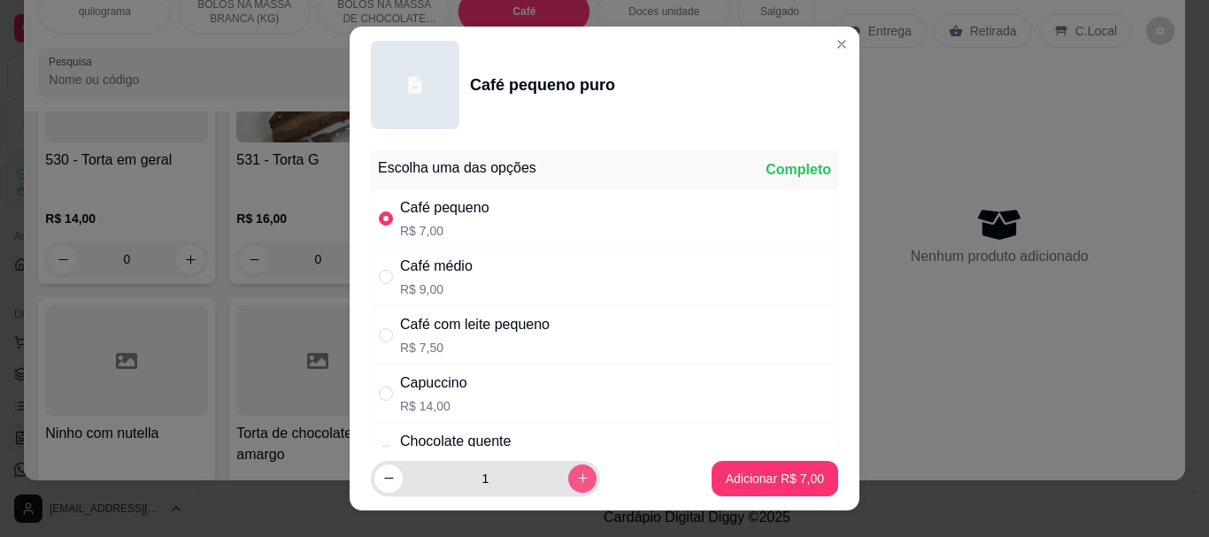
click at [576, 474] on icon "increase-product-quantity" at bounding box center [582, 478] width 13 height 13
type input "2"
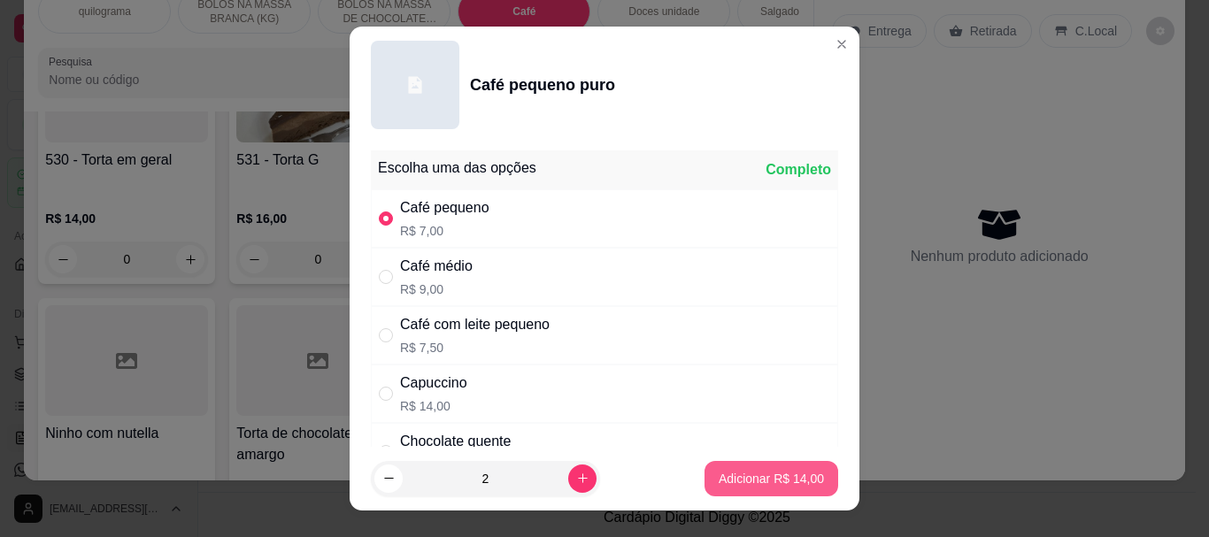
click at [719, 475] on p "Adicionar R$ 14,00" at bounding box center [771, 479] width 105 height 18
type input "2"
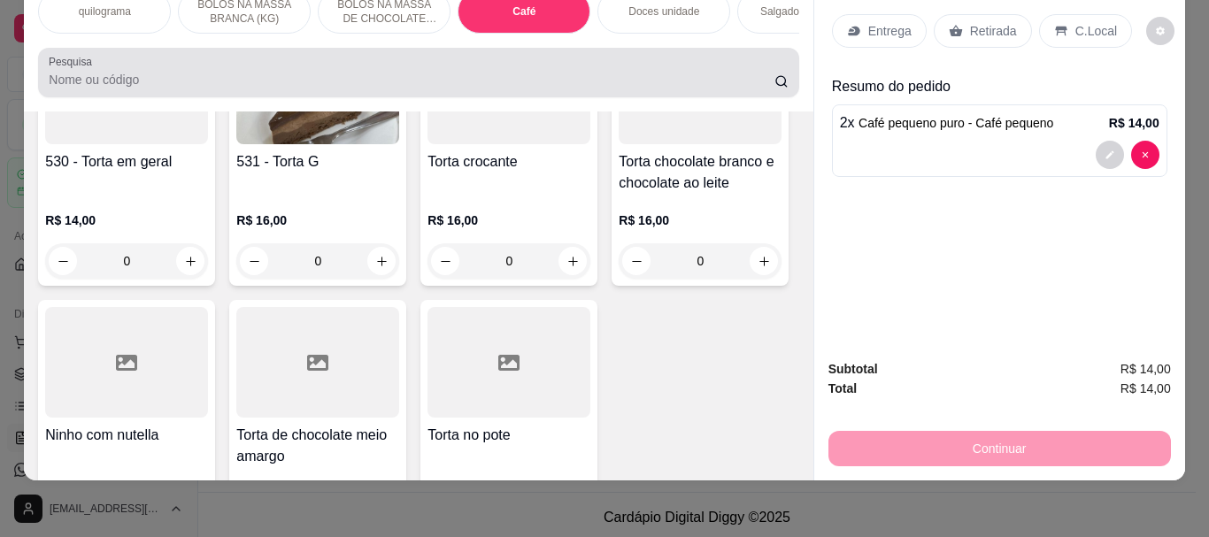
click at [100, 75] on input "Pesquisa" at bounding box center [412, 80] width 726 height 18
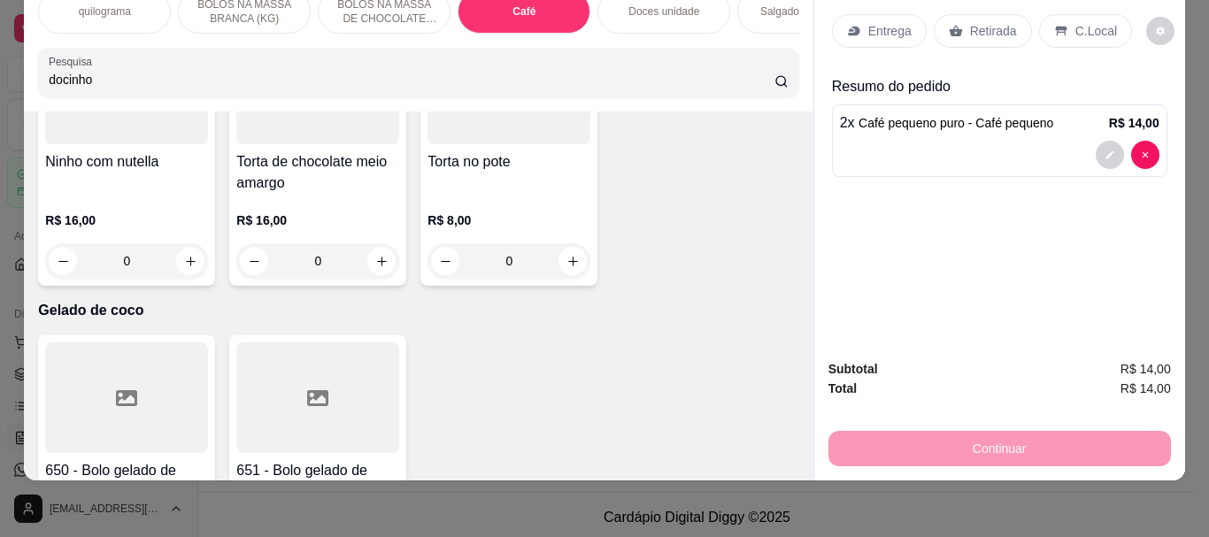
scroll to position [6409, 0]
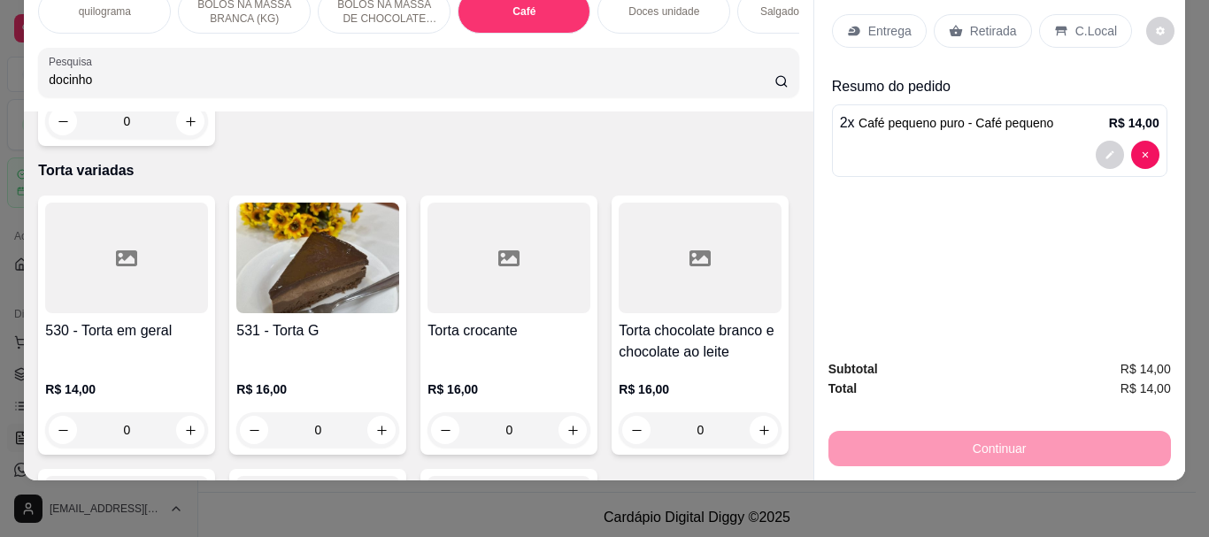
type input "docinho"
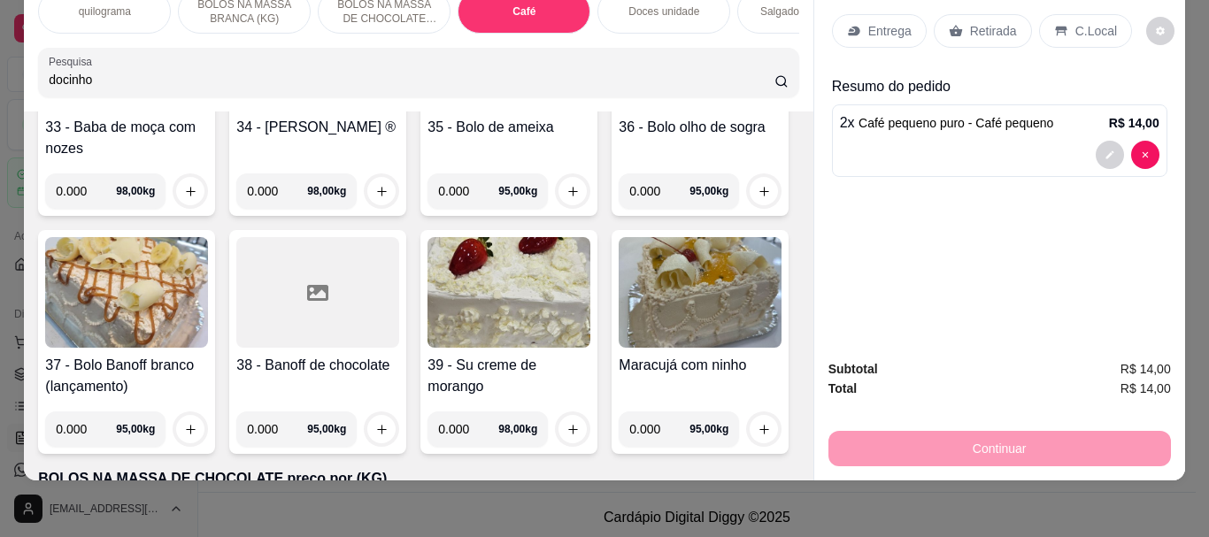
scroll to position [0, 0]
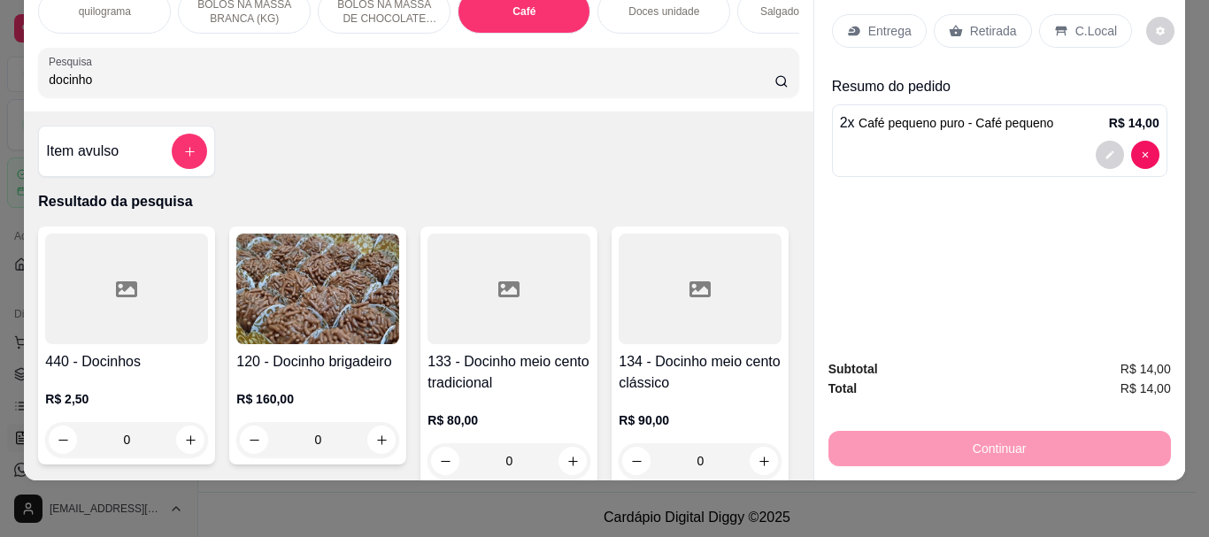
click at [162, 259] on div at bounding box center [126, 289] width 163 height 111
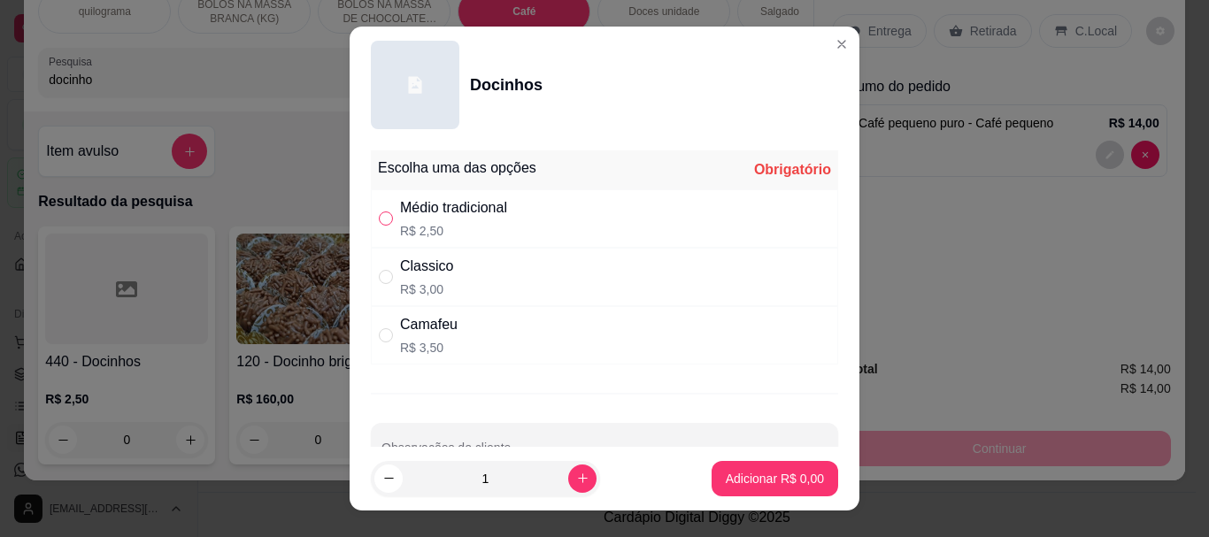
click at [383, 213] on input "" at bounding box center [386, 218] width 14 height 14
radio input "true"
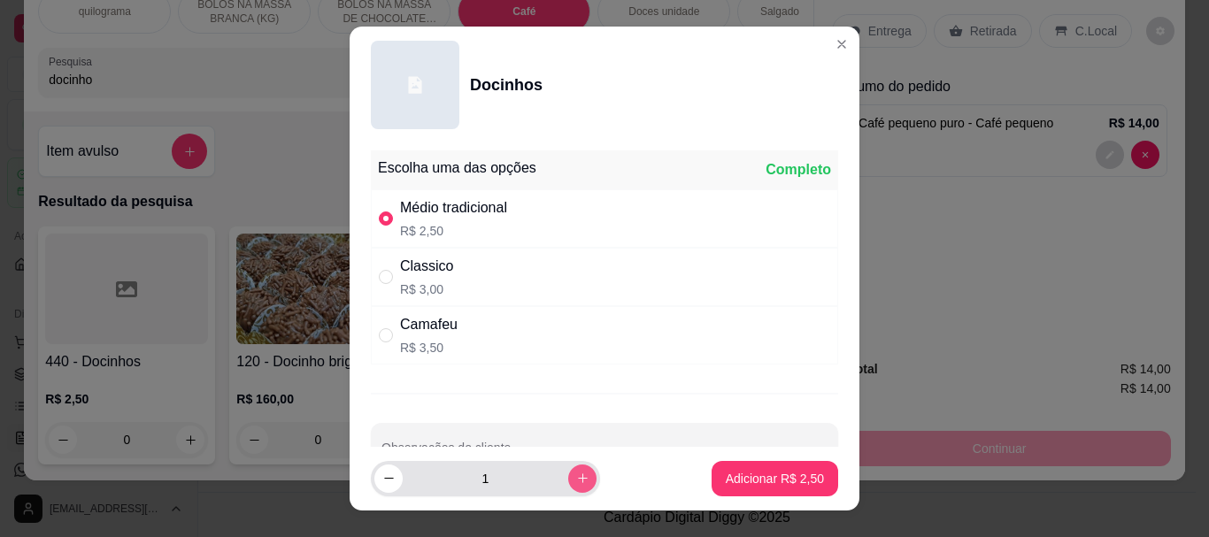
click at [578, 479] on icon "increase-product-quantity" at bounding box center [583, 478] width 10 height 10
type input "2"
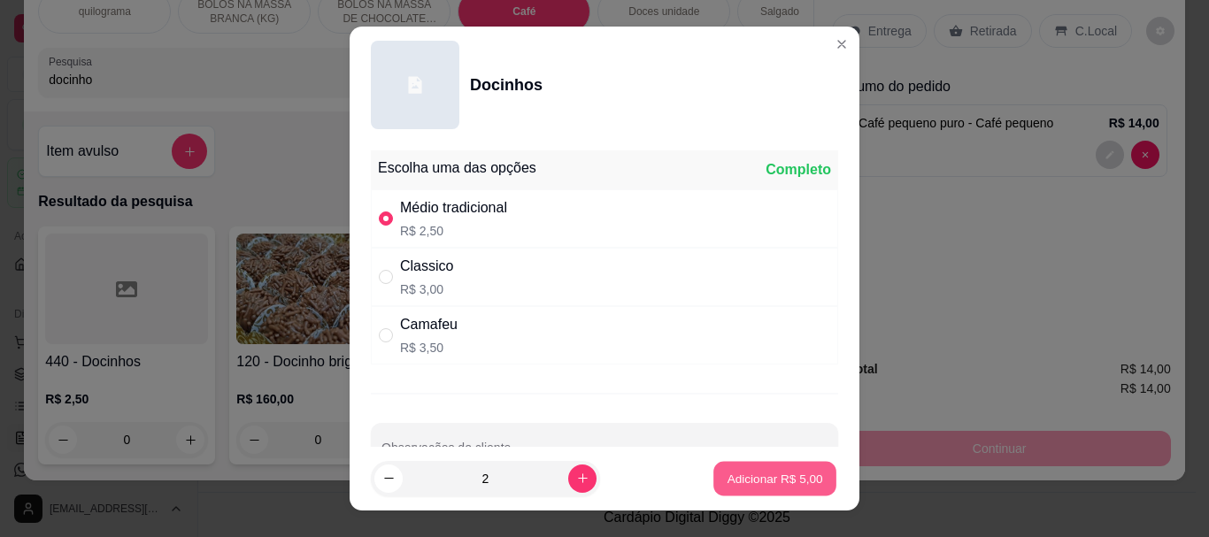
click at [747, 487] on p "Adicionar R$ 5,00" at bounding box center [775, 478] width 96 height 17
type input "2"
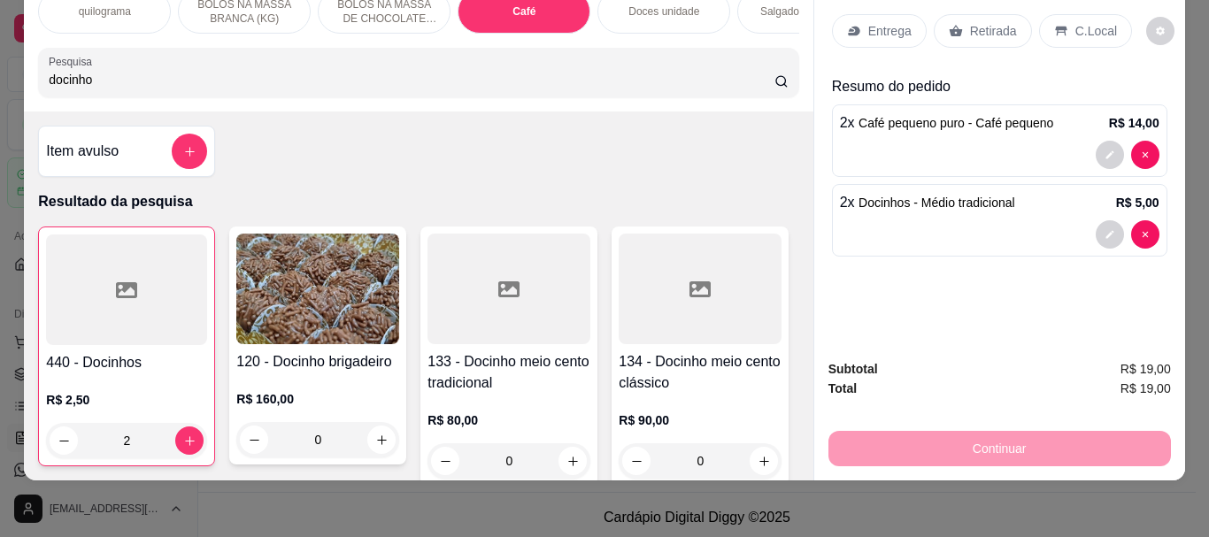
click at [979, 22] on p "Retirada" at bounding box center [993, 31] width 47 height 18
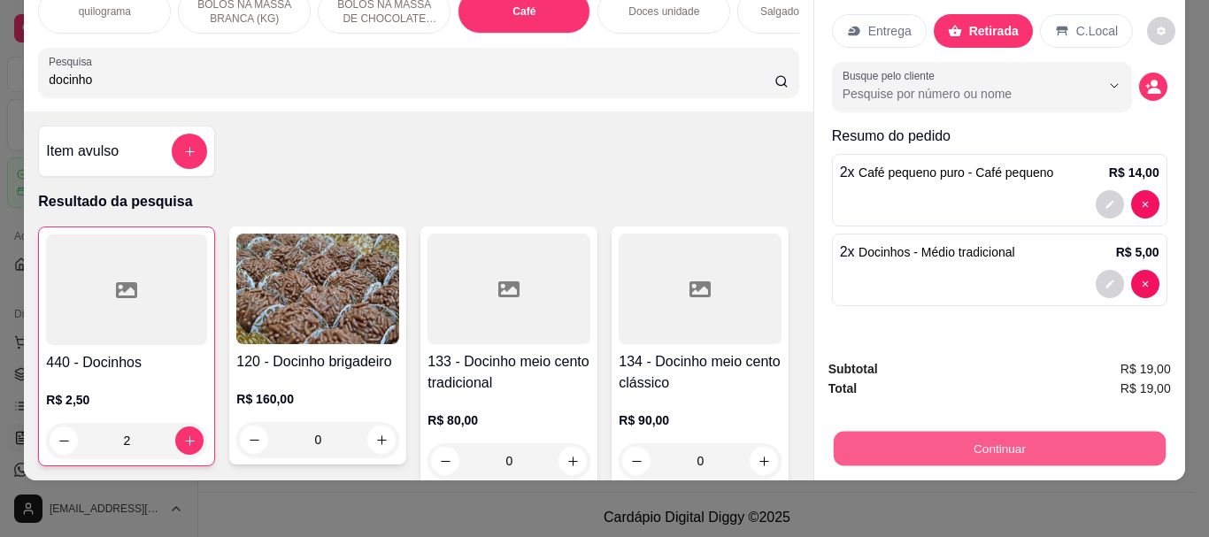
click at [945, 435] on button "Continuar" at bounding box center [999, 448] width 332 height 35
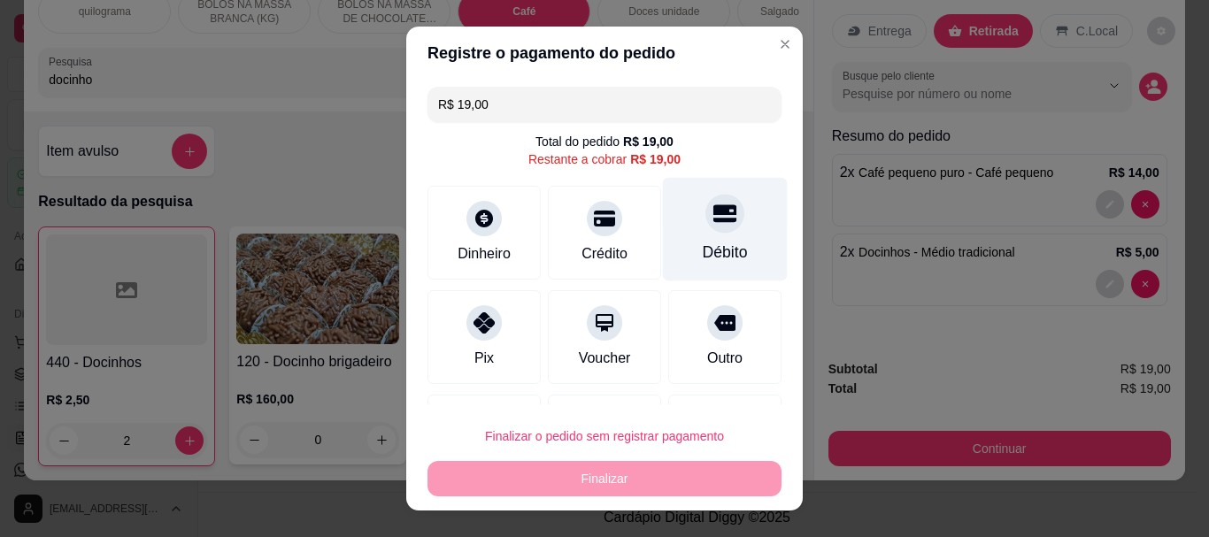
click at [703, 242] on div "Débito" at bounding box center [725, 253] width 45 height 23
type input "R$ 0,00"
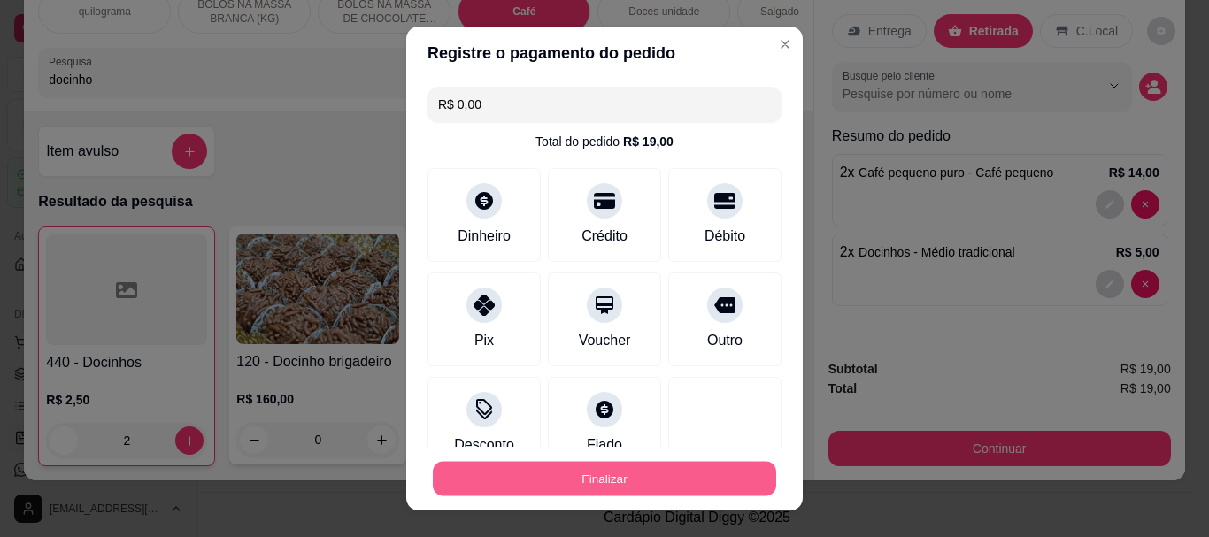
click at [603, 479] on button "Finalizar" at bounding box center [604, 478] width 343 height 35
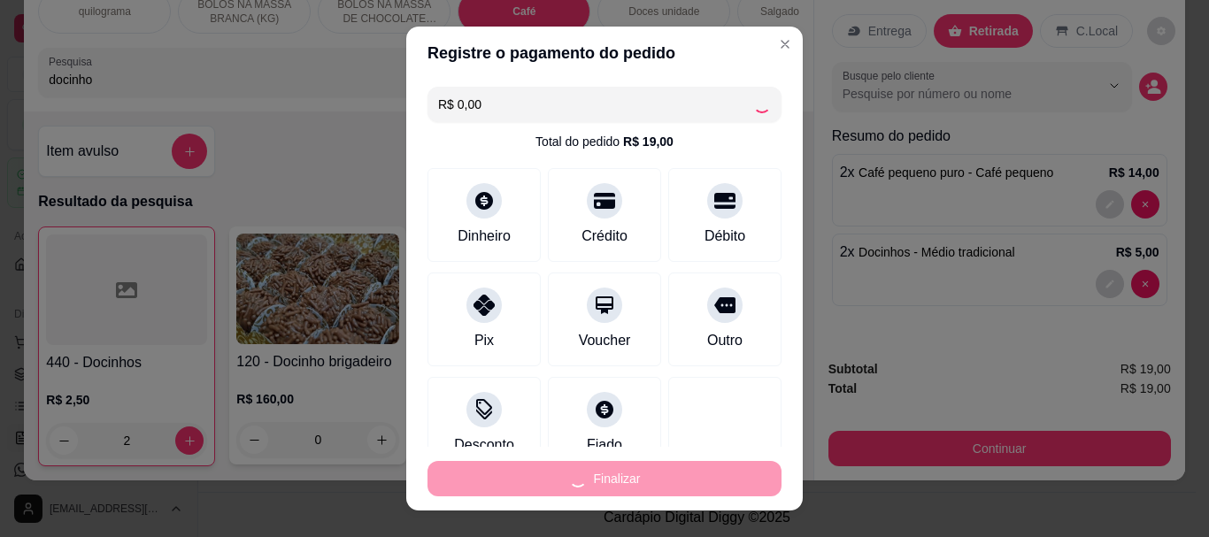
type input "0"
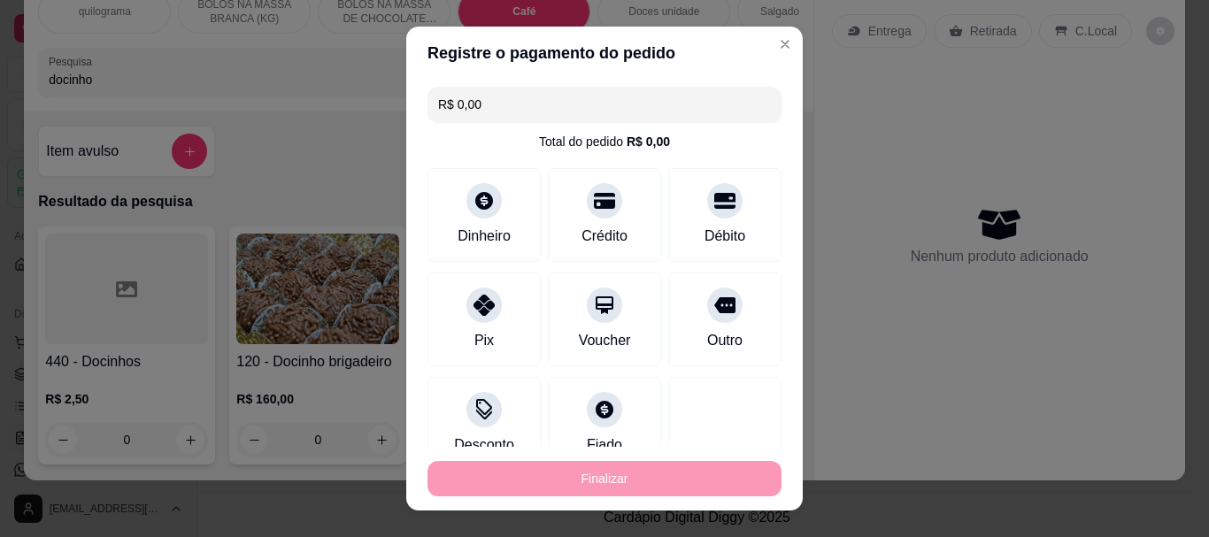
type input "-R$ 19,00"
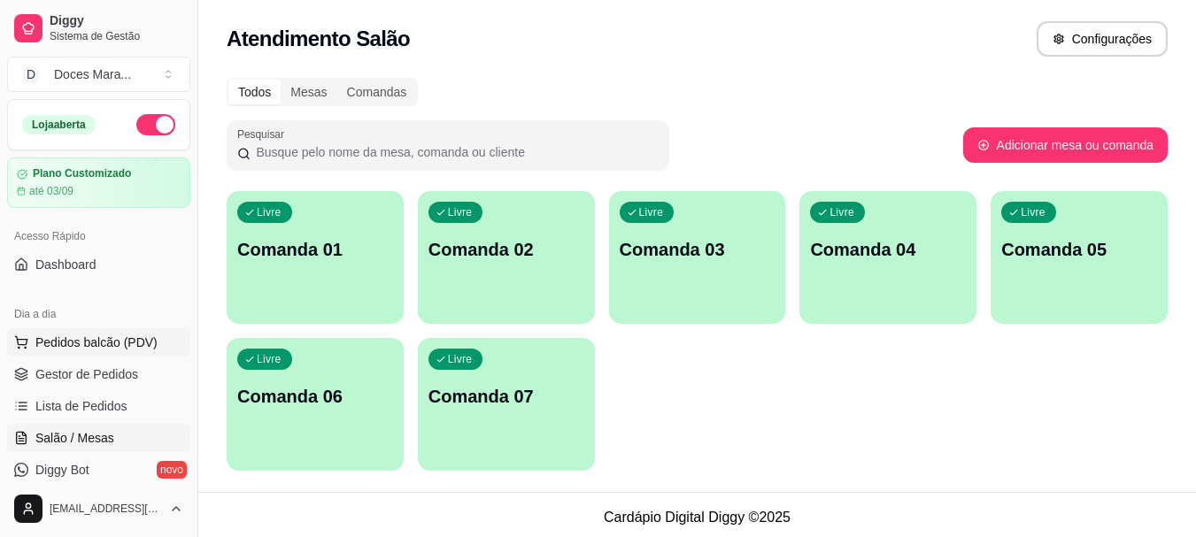
click at [81, 342] on span "Pedidos balcão (PDV)" at bounding box center [96, 343] width 122 height 18
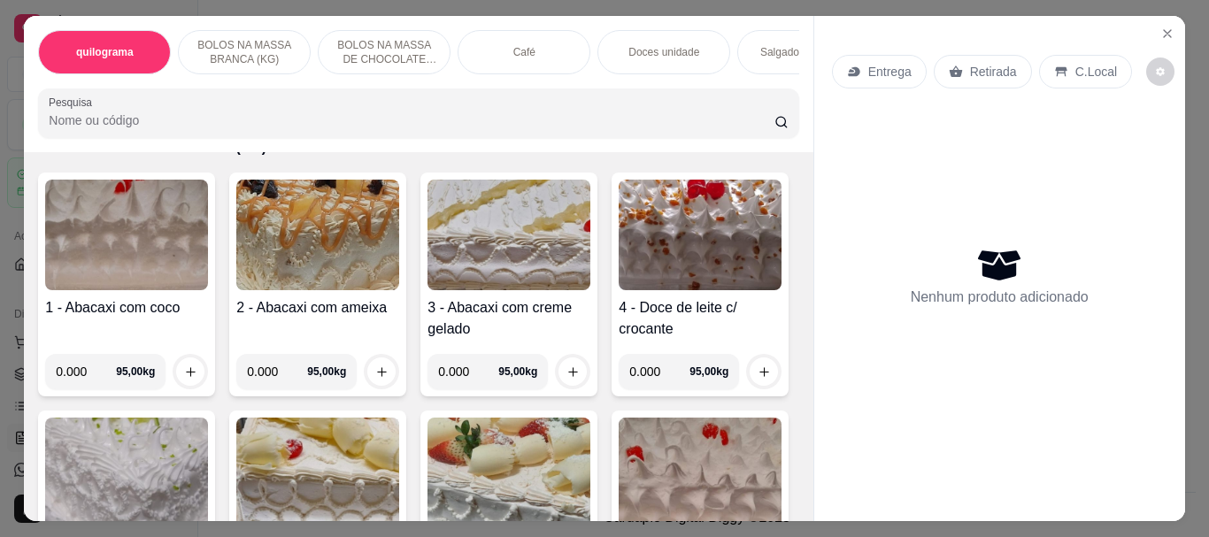
scroll to position [354, 0]
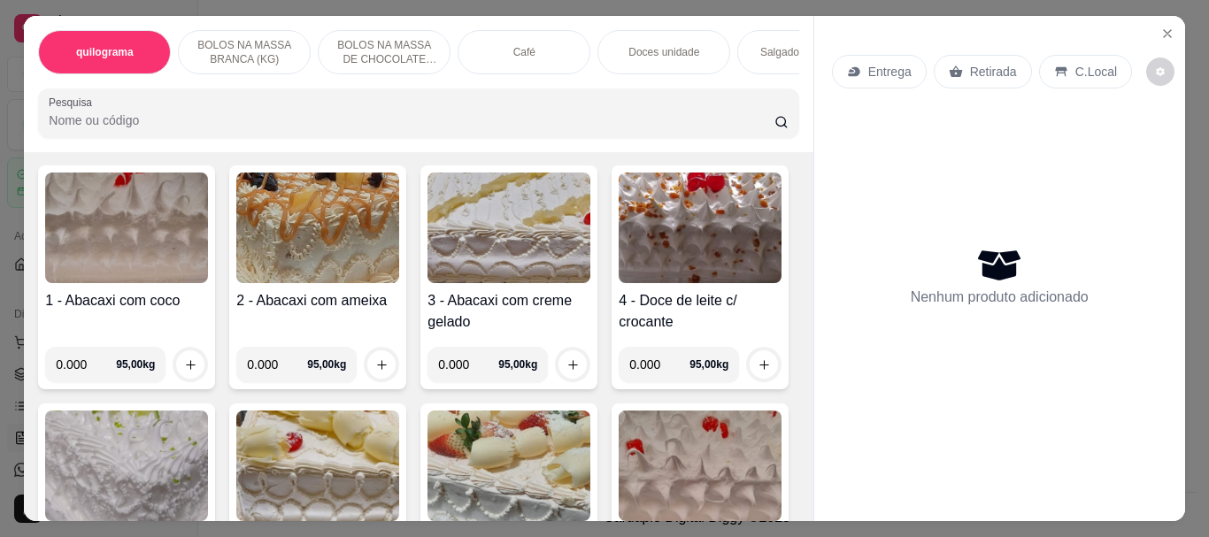
click at [165, 262] on img at bounding box center [126, 228] width 163 height 111
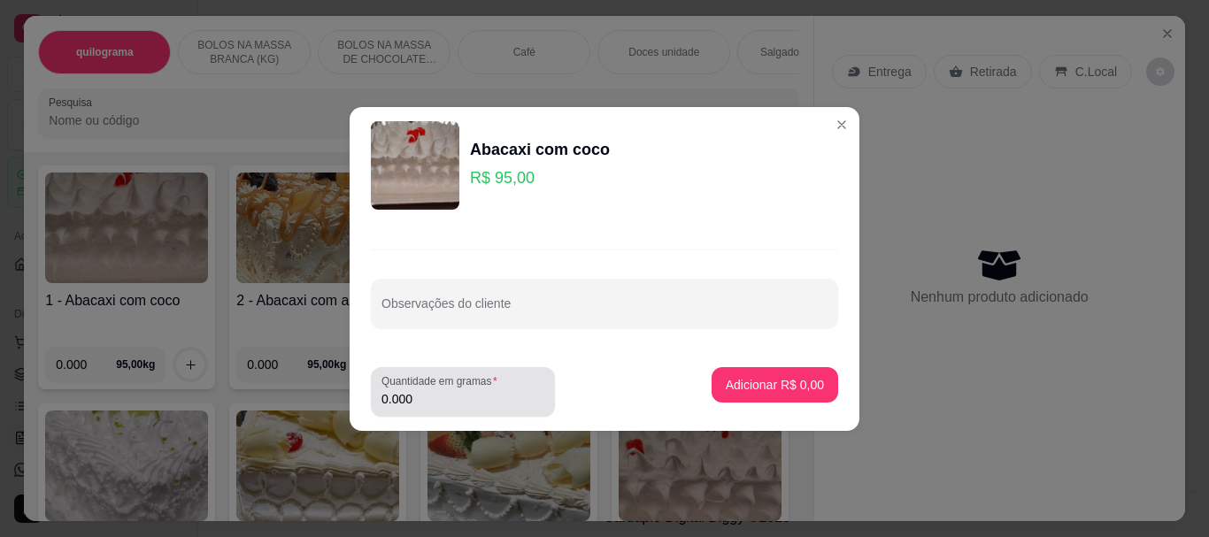
click at [432, 376] on label "Quantidade em gramas" at bounding box center [442, 380] width 122 height 15
click at [432, 390] on input "0.000" at bounding box center [462, 399] width 163 height 18
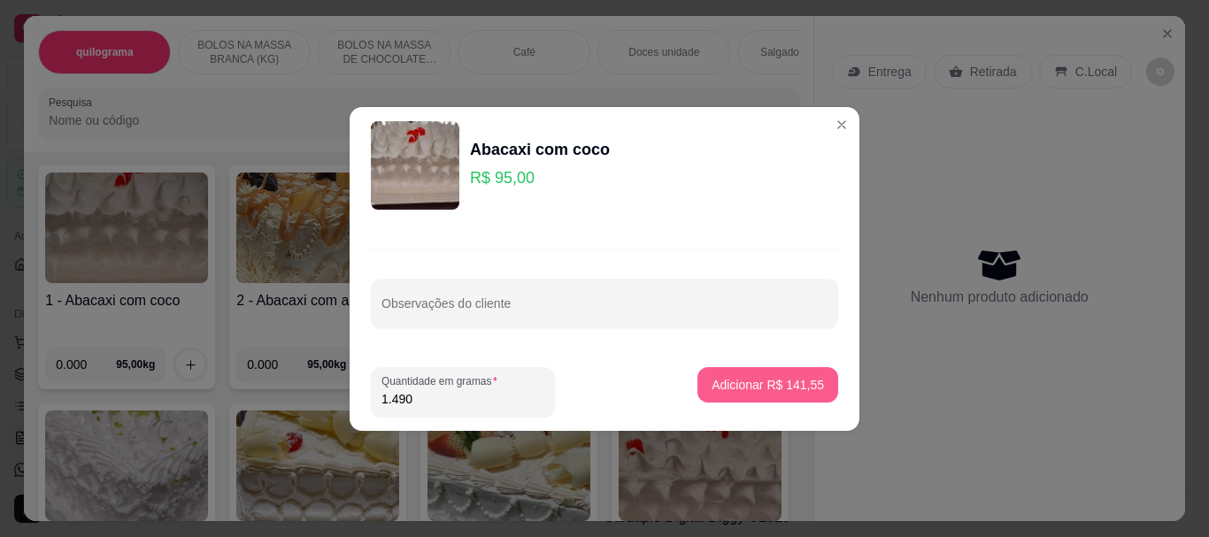
type input "1.490"
click at [766, 387] on p "Adicionar R$ 141,55" at bounding box center [767, 384] width 109 height 17
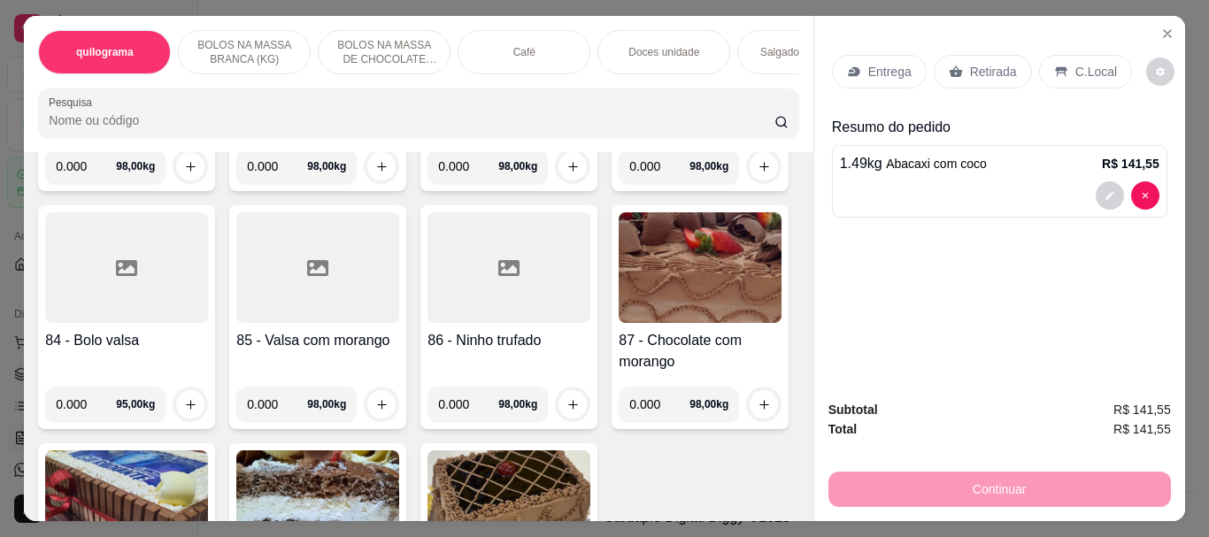
scroll to position [4159, 0]
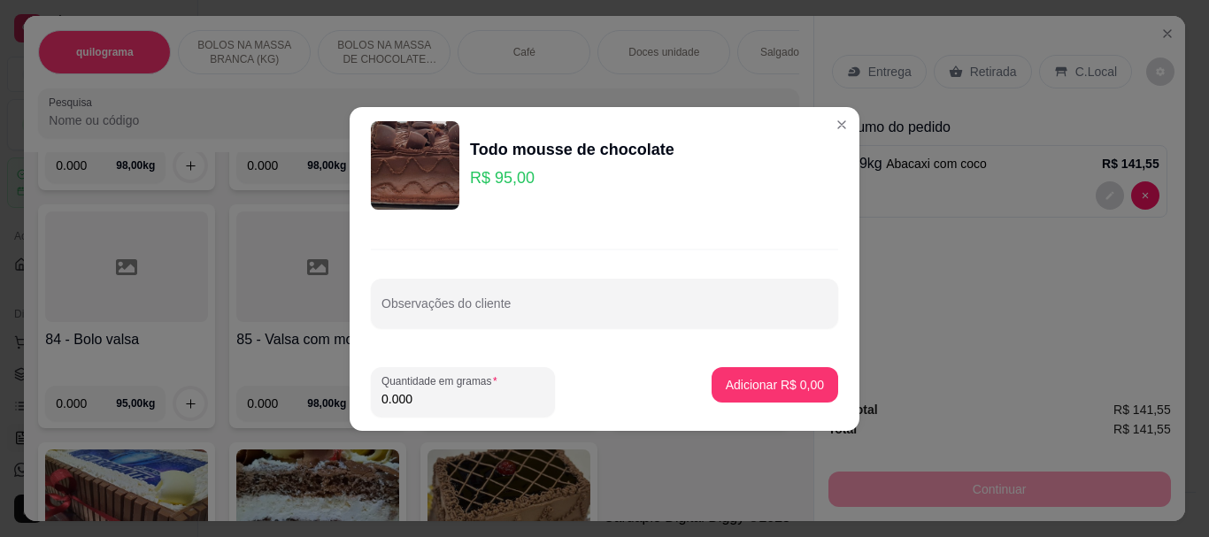
click at [458, 397] on input "0.000" at bounding box center [462, 399] width 163 height 18
type input "0.640"
click at [734, 393] on p "Adicionar R$ 60,80" at bounding box center [771, 384] width 103 height 17
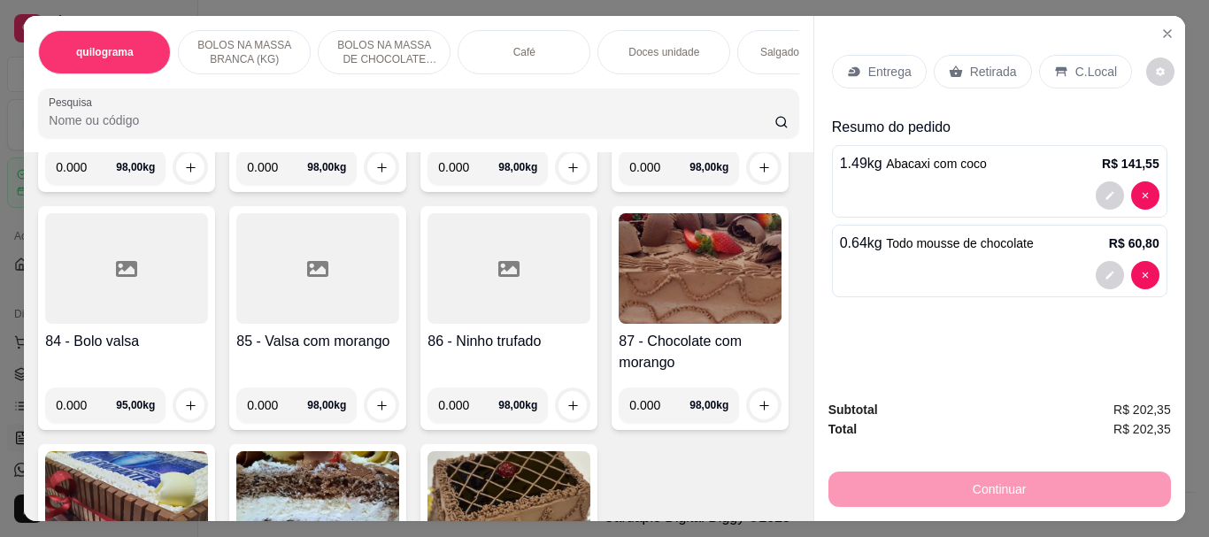
click at [477, 56] on div "Café" at bounding box center [524, 52] width 133 height 44
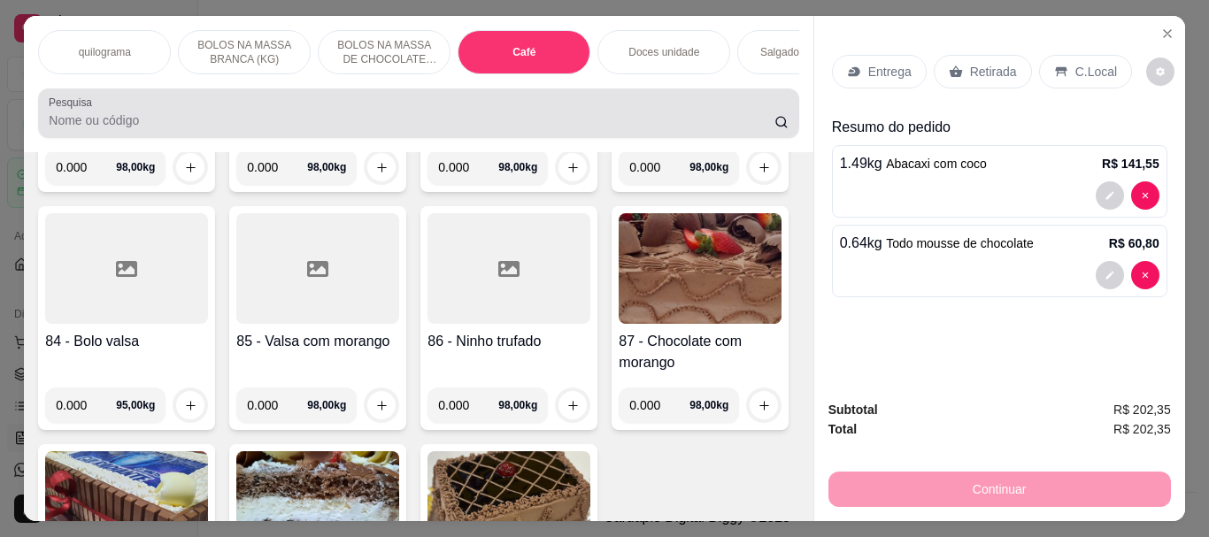
scroll to position [47, 0]
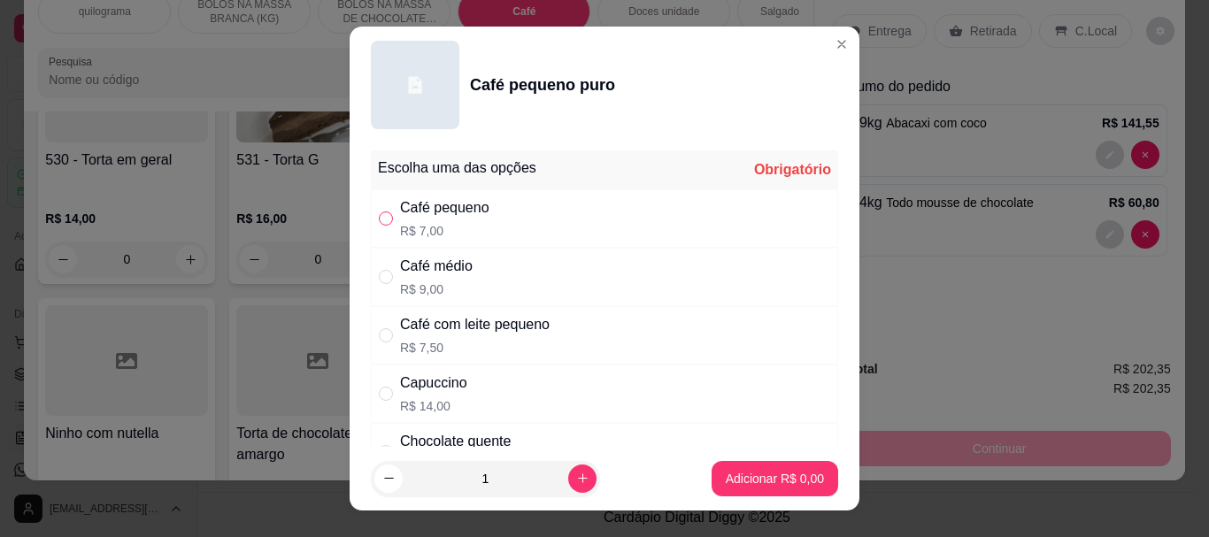
click at [379, 219] on input "" at bounding box center [386, 218] width 14 height 14
radio input "true"
click at [748, 481] on p "Adicionar R$ 7,00" at bounding box center [775, 479] width 98 height 18
type input "1"
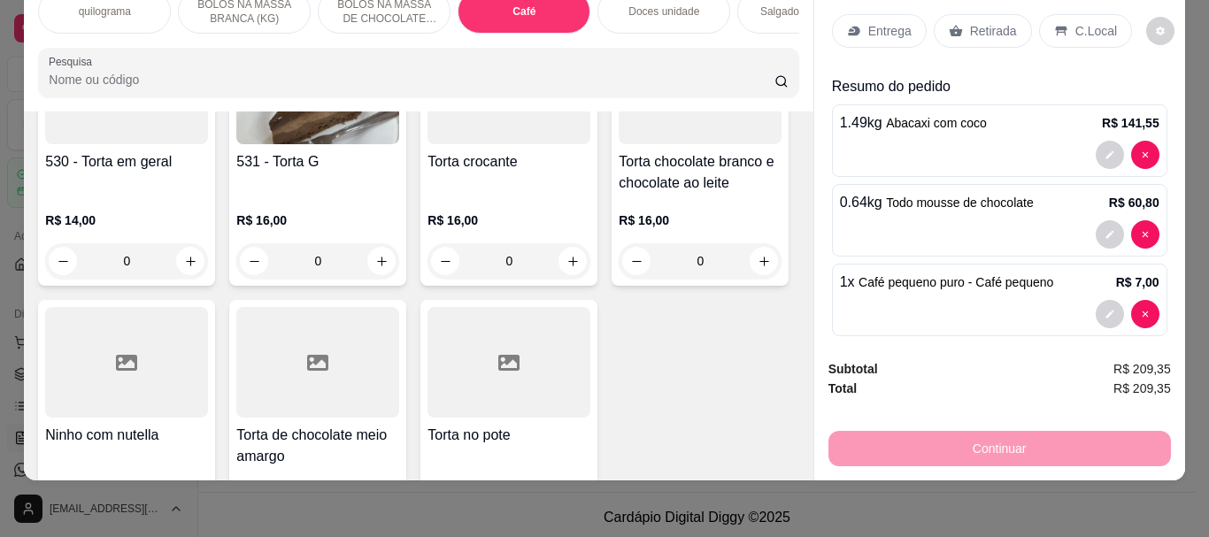
click at [973, 22] on p "Retirada" at bounding box center [993, 31] width 47 height 18
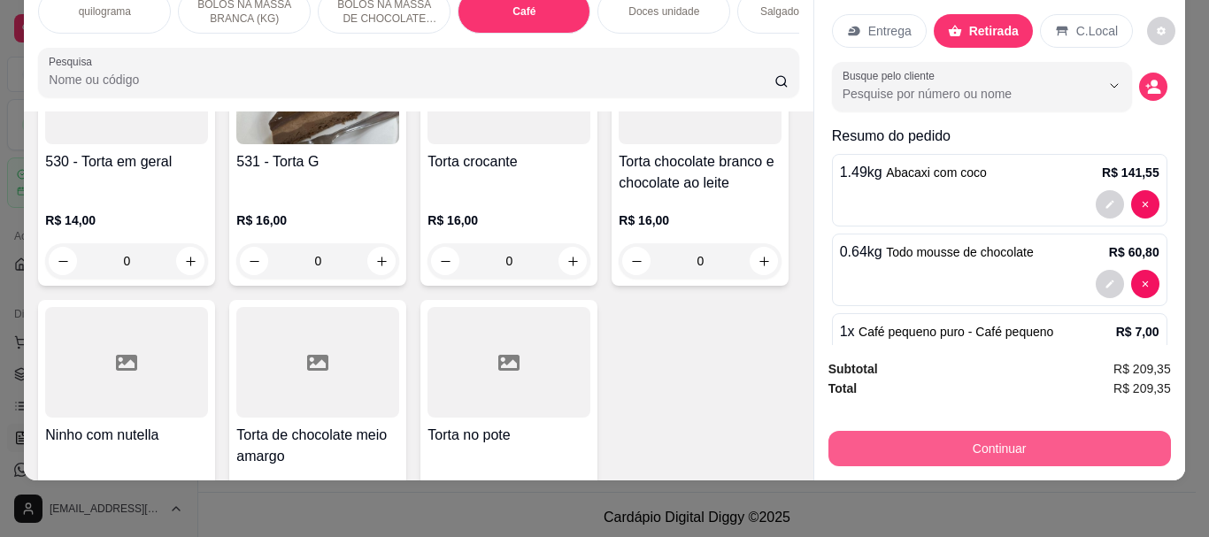
click at [976, 440] on button "Continuar" at bounding box center [999, 448] width 342 height 35
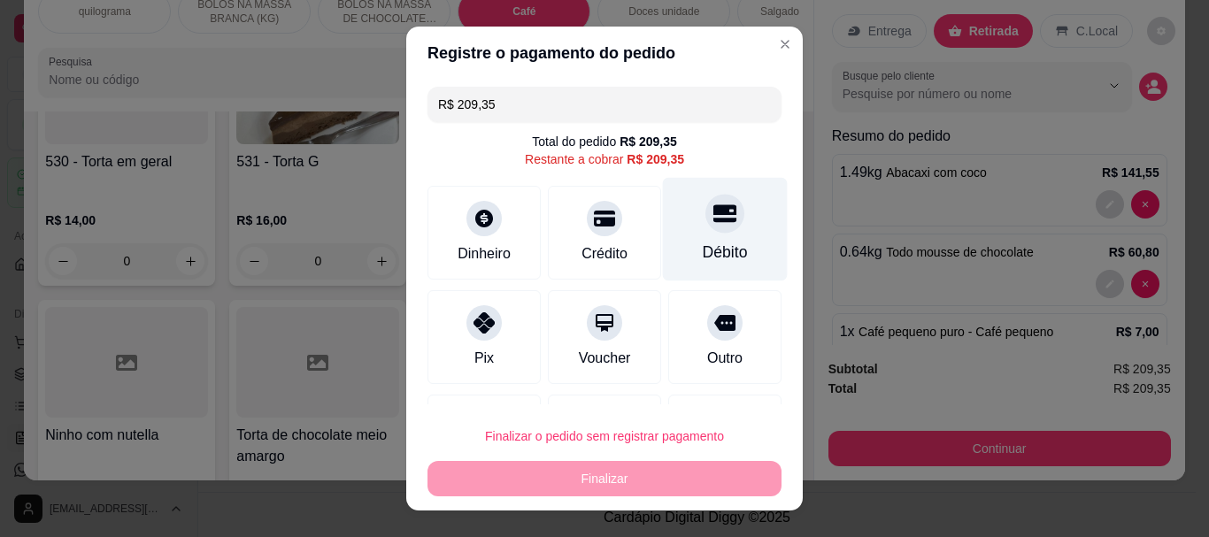
click at [712, 236] on div "Débito" at bounding box center [725, 230] width 125 height 104
type input "R$ 0,00"
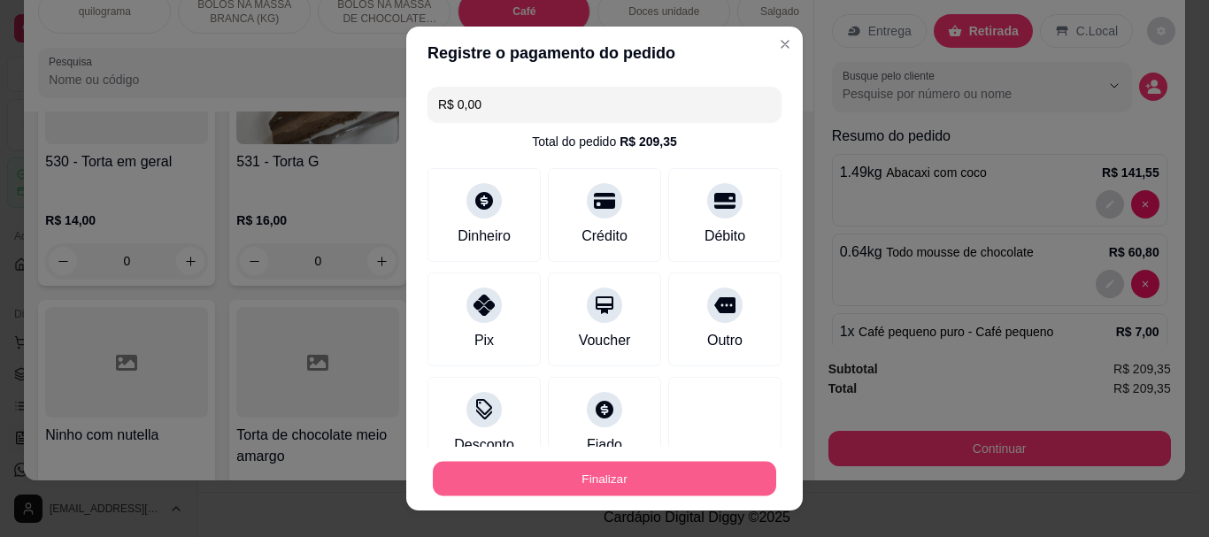
click at [619, 471] on button "Finalizar" at bounding box center [604, 478] width 343 height 35
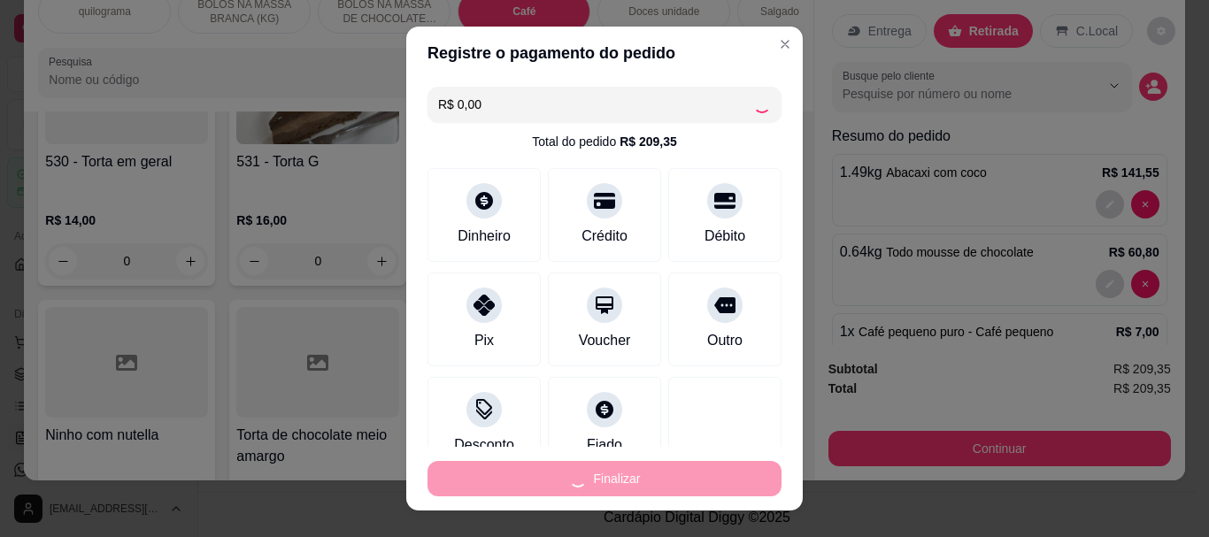
type input "0"
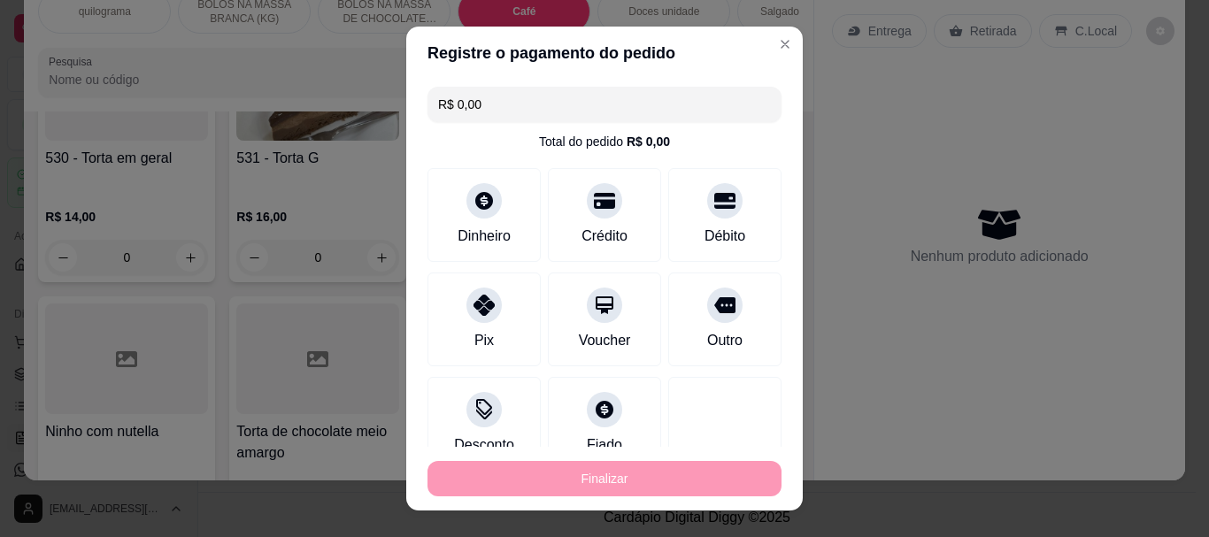
type input "-R$ 209,35"
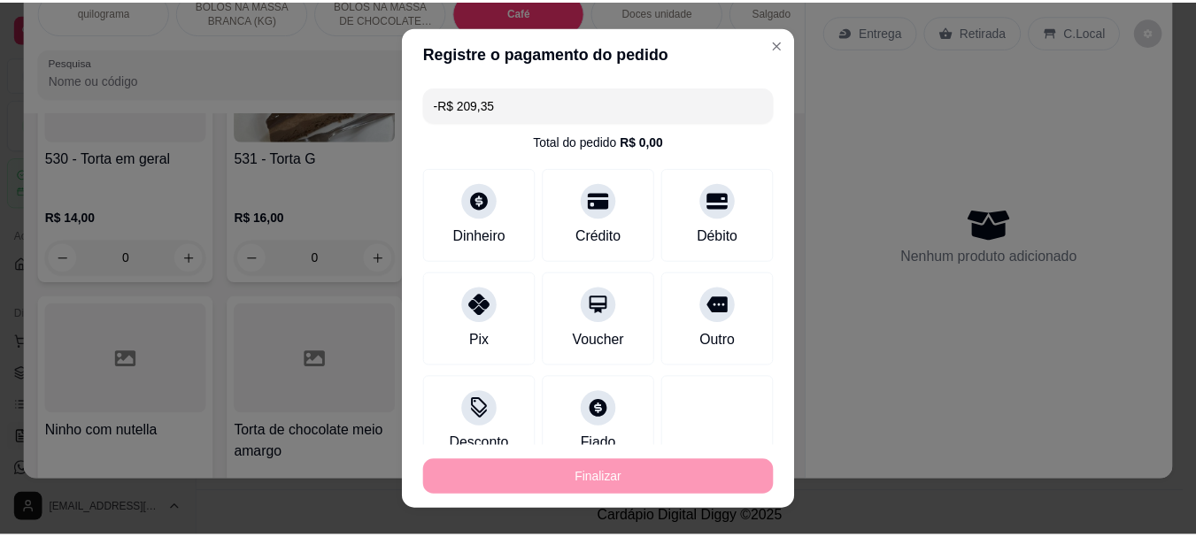
scroll to position [6269, 0]
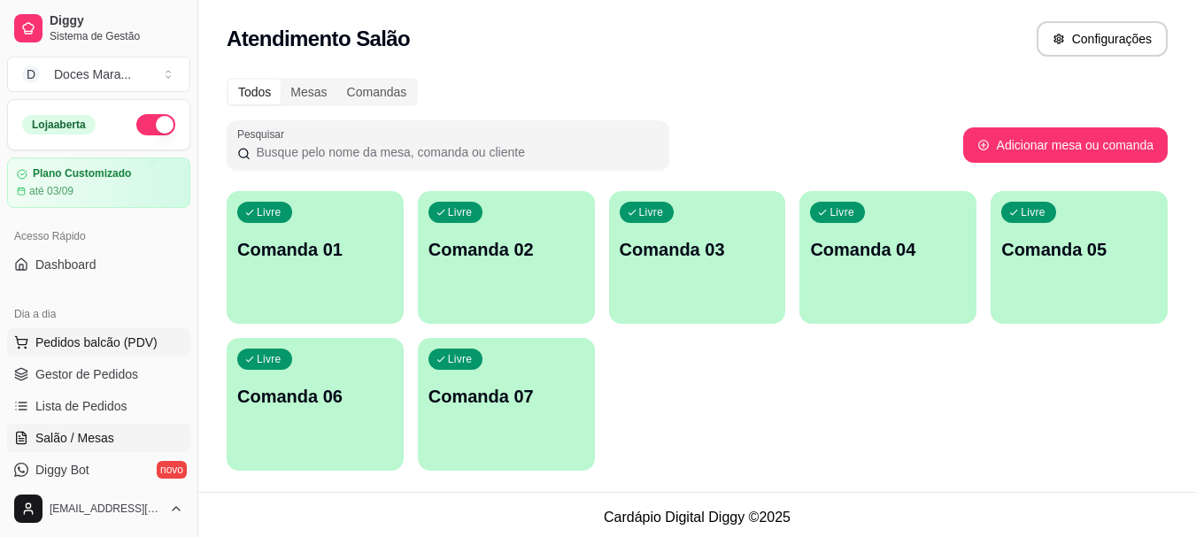
click at [68, 337] on span "Pedidos balcão (PDV)" at bounding box center [96, 343] width 122 height 18
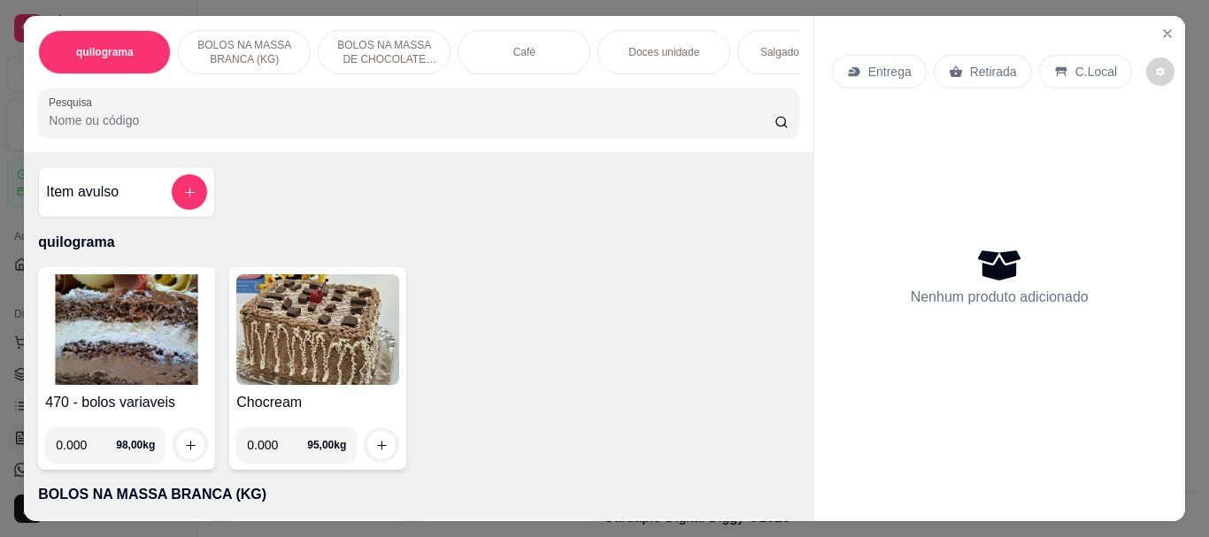
select select "ALL"
select select "0"
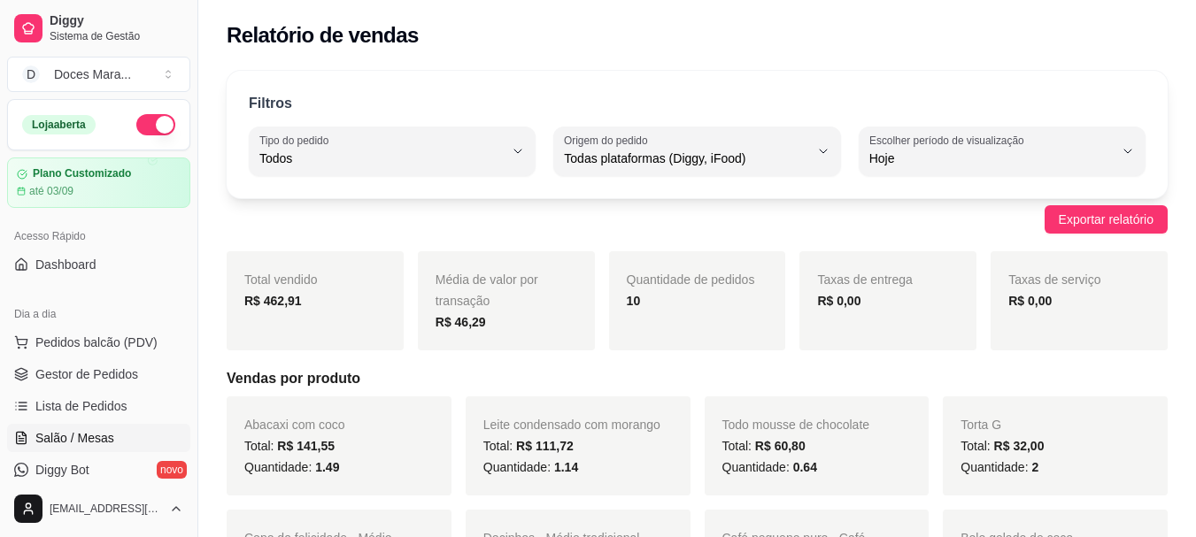
click at [90, 437] on span "Salão / Mesas" at bounding box center [74, 438] width 79 height 18
